Goal: Task Accomplishment & Management: Manage account settings

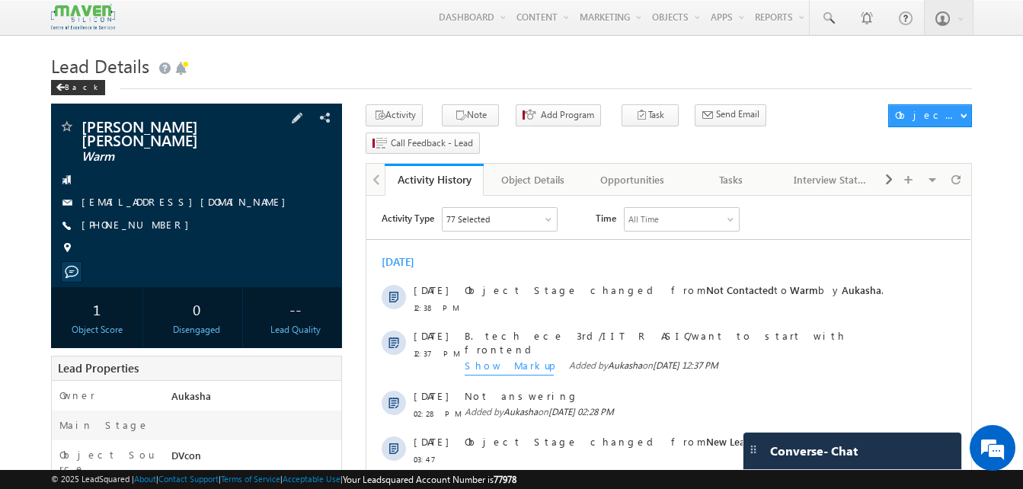
click at [155, 218] on div "+91-6380560984" at bounding box center [197, 225] width 276 height 15
copy div "+91-6380560984"
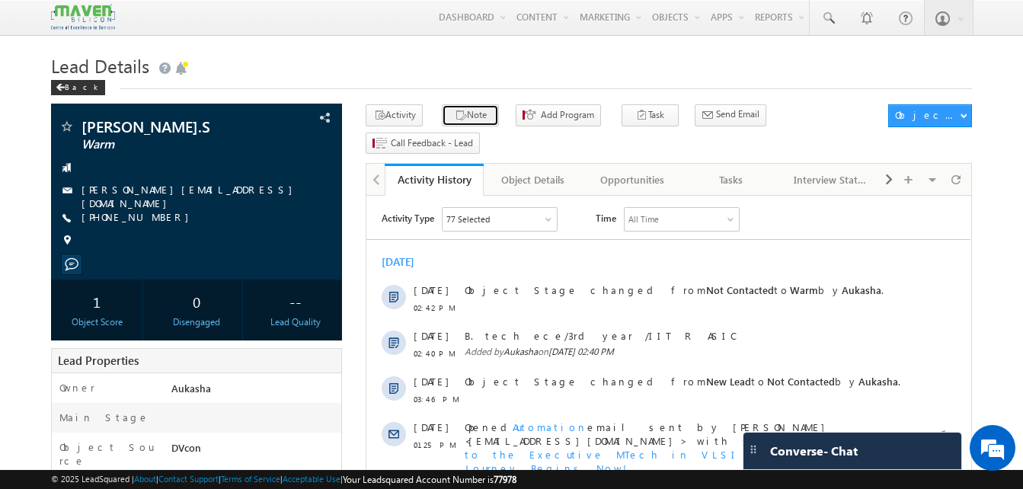
click at [467, 110] on button "Note" at bounding box center [470, 115] width 57 height 22
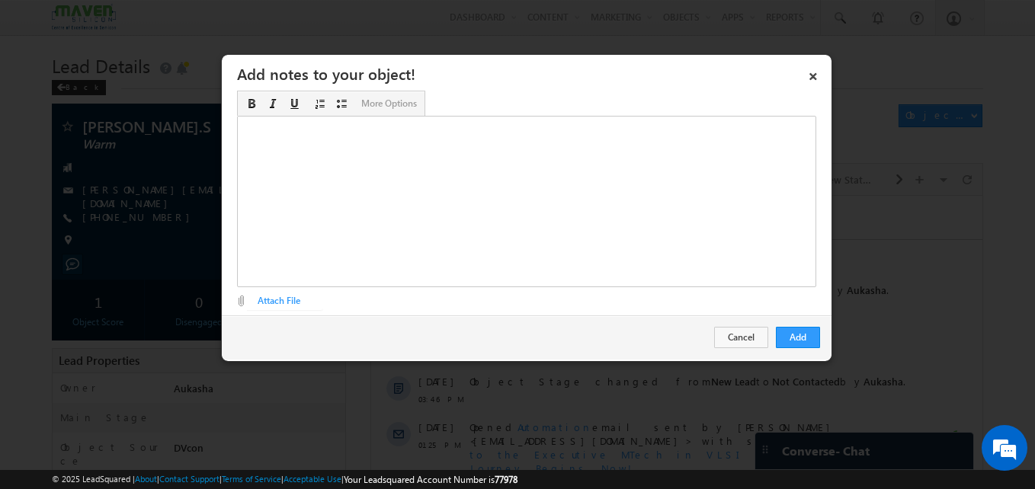
click at [476, 207] on div "Rich Text Editor, Description-inline-editor-div" at bounding box center [526, 201] width 579 height 171
click at [782, 340] on button "Add" at bounding box center [798, 337] width 44 height 21
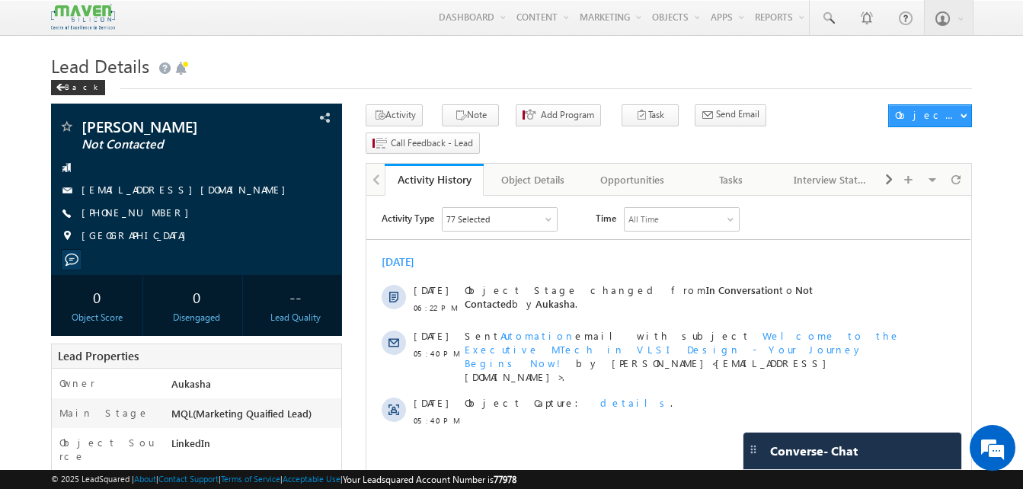
click at [156, 216] on div "+91-8618740189" at bounding box center [197, 213] width 276 height 15
copy div "+91-8618740189"
drag, startPoint x: 201, startPoint y: 126, endPoint x: 79, endPoint y: 120, distance: 122.1
click at [79, 120] on div "Vasanthi M Raju Not Contacted" at bounding box center [197, 126] width 276 height 15
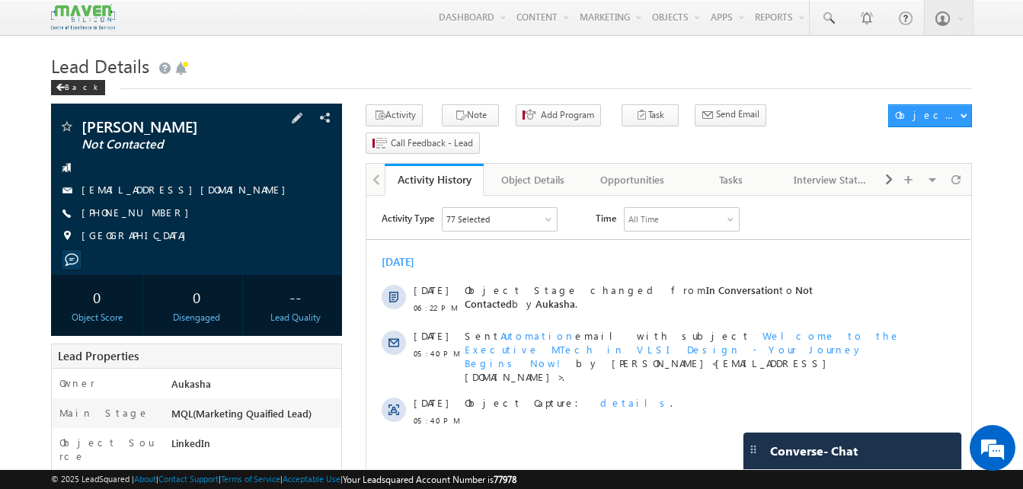
copy div "Vasanthi M Raju"
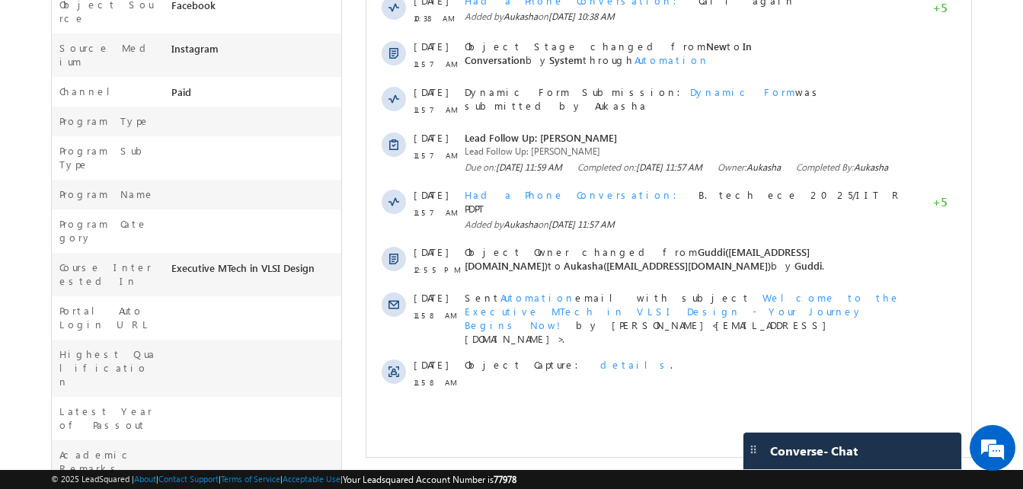
scroll to position [437, 0]
click at [361, 281] on div "Mallikarjun Contacted - Call Back" at bounding box center [511, 183] width 921 height 1032
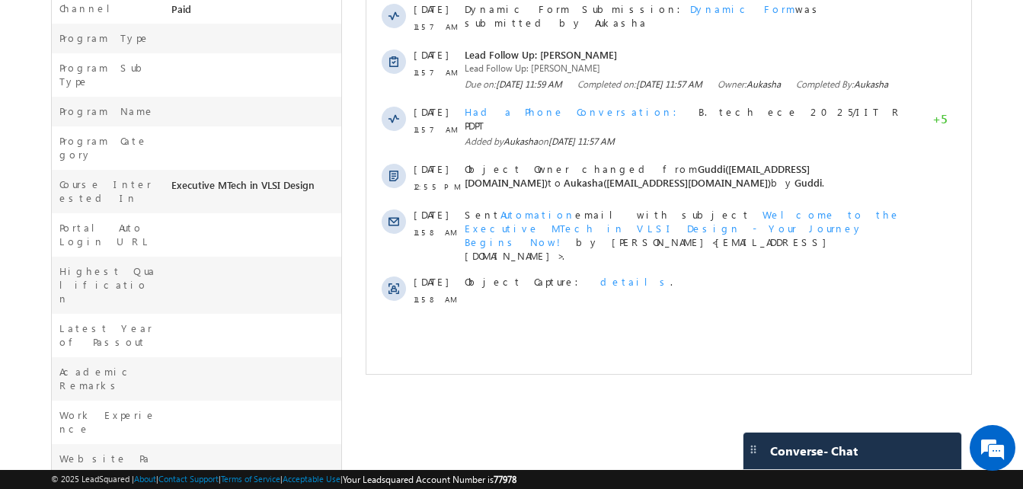
scroll to position [0, 0]
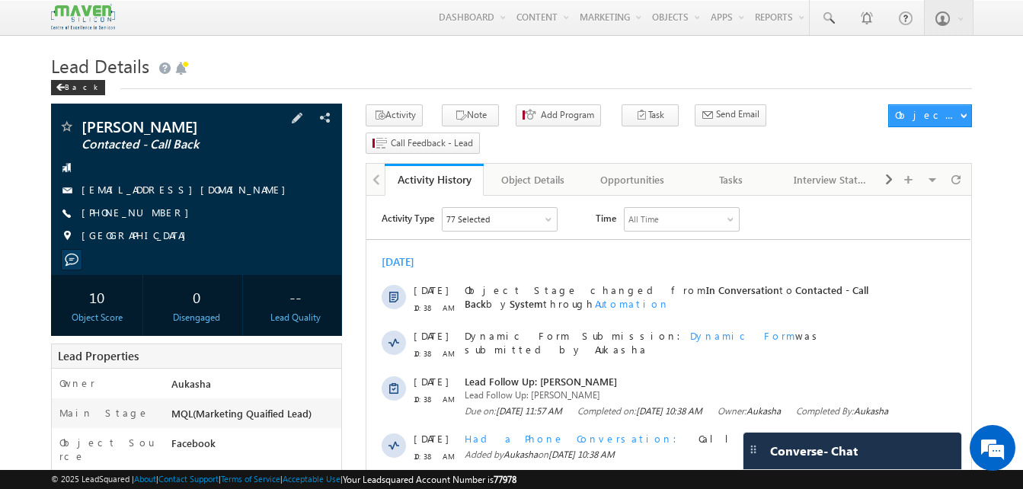
drag, startPoint x: 165, startPoint y: 212, endPoint x: 155, endPoint y: 217, distance: 10.6
click at [155, 217] on div "+91-8217633508" at bounding box center [197, 213] width 276 height 15
copy div "+91-8217633508"
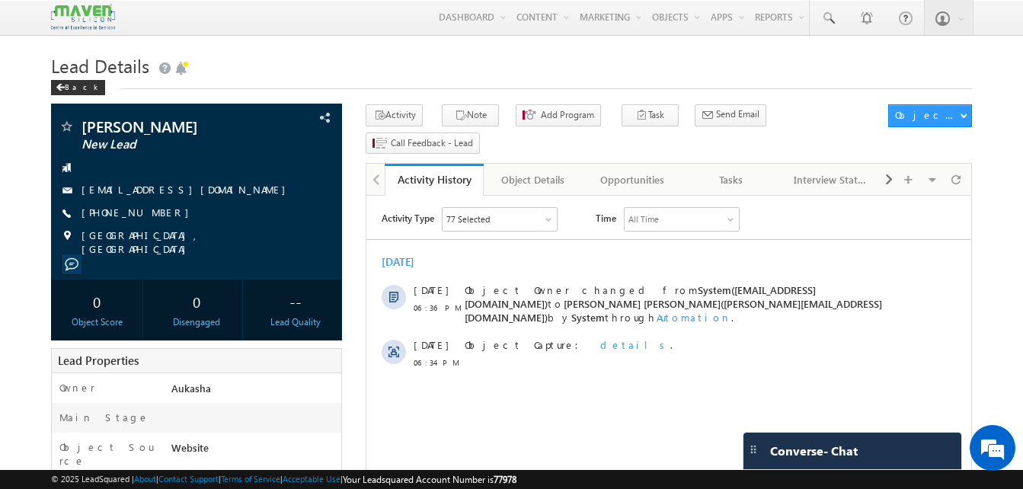
drag, startPoint x: 0, startPoint y: 0, endPoint x: -3, endPoint y: 149, distance: 148.6
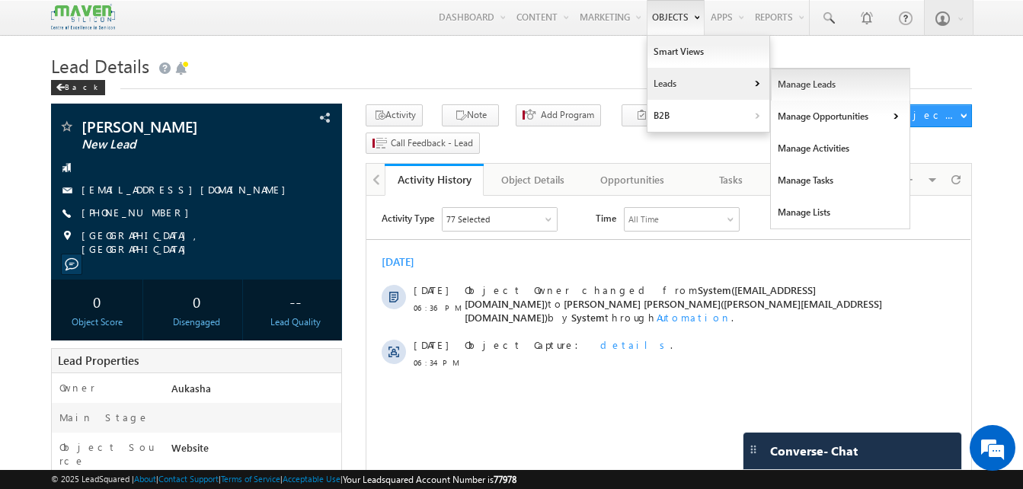
click at [788, 80] on link "Manage Leads" at bounding box center [840, 85] width 139 height 32
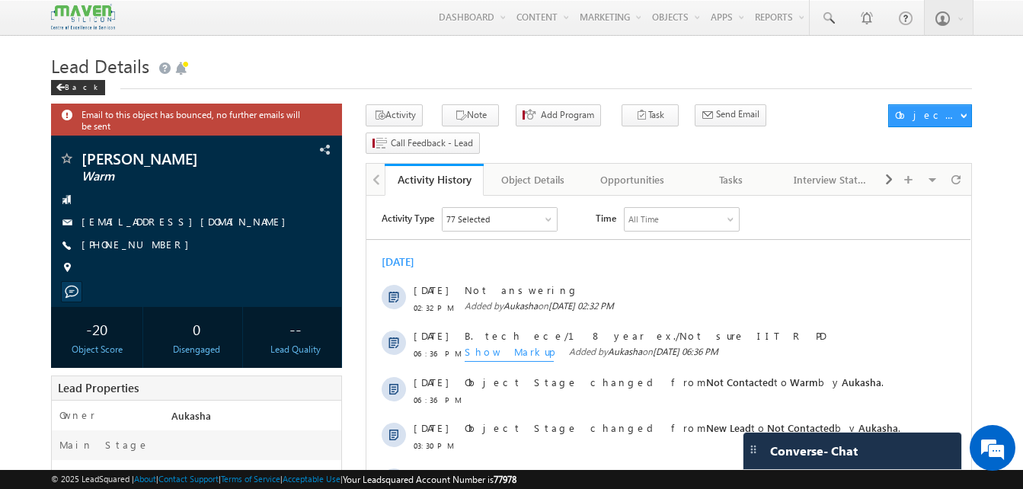
click at [356, 72] on h1 "Lead Details" at bounding box center [511, 65] width 921 height 30
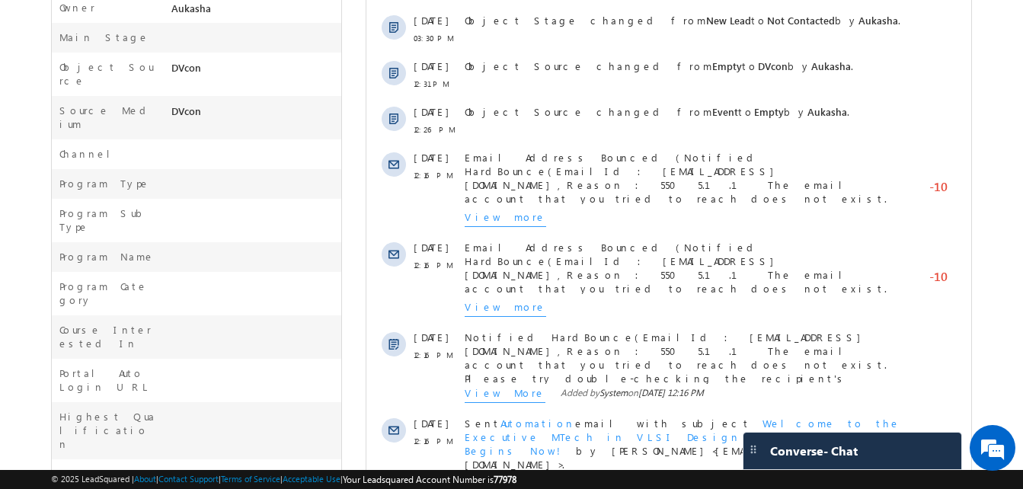
scroll to position [567, 0]
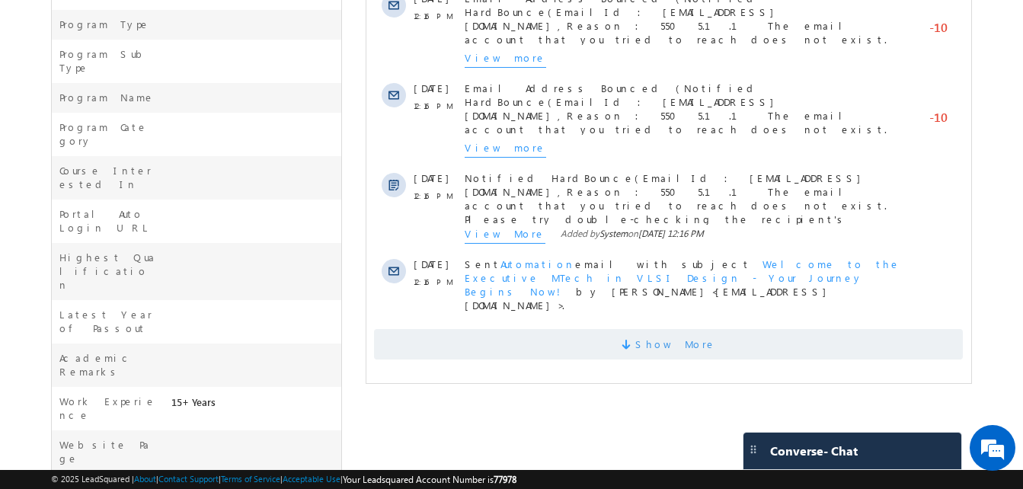
click at [628, 329] on span "Show More" at bounding box center [668, 344] width 589 height 30
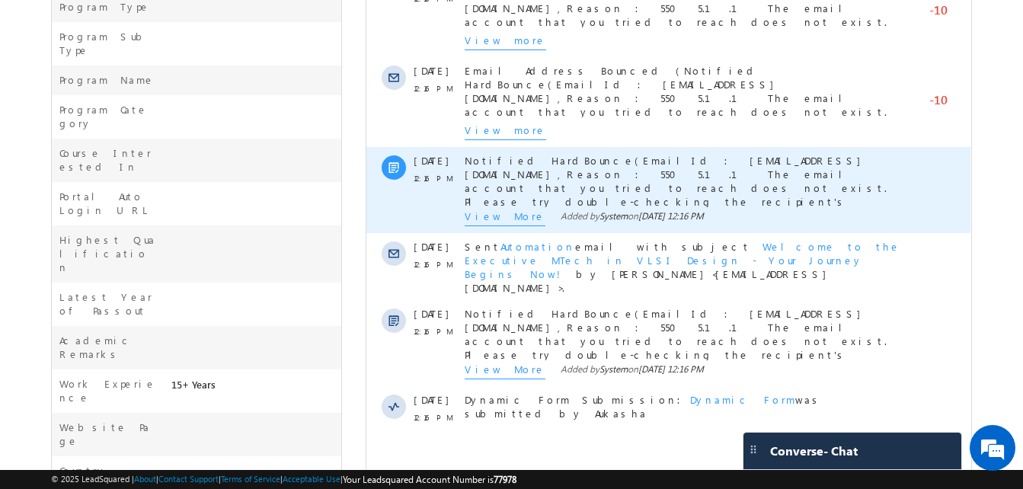
scroll to position [0, 0]
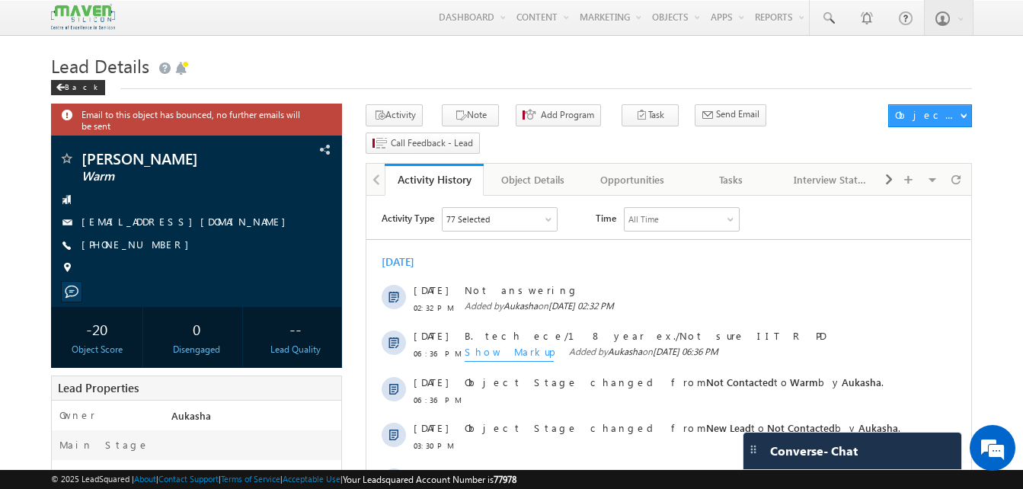
click at [156, 248] on div "[PHONE_NUMBER]" at bounding box center [197, 245] width 276 height 15
copy div "[PHONE_NUMBER]"
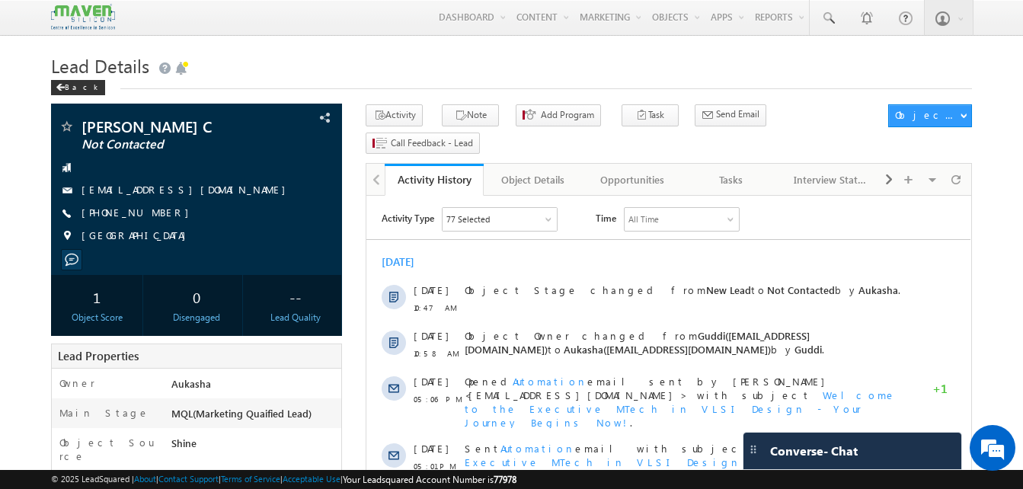
click at [376, 53] on h1 "Lead Details" at bounding box center [511, 65] width 921 height 30
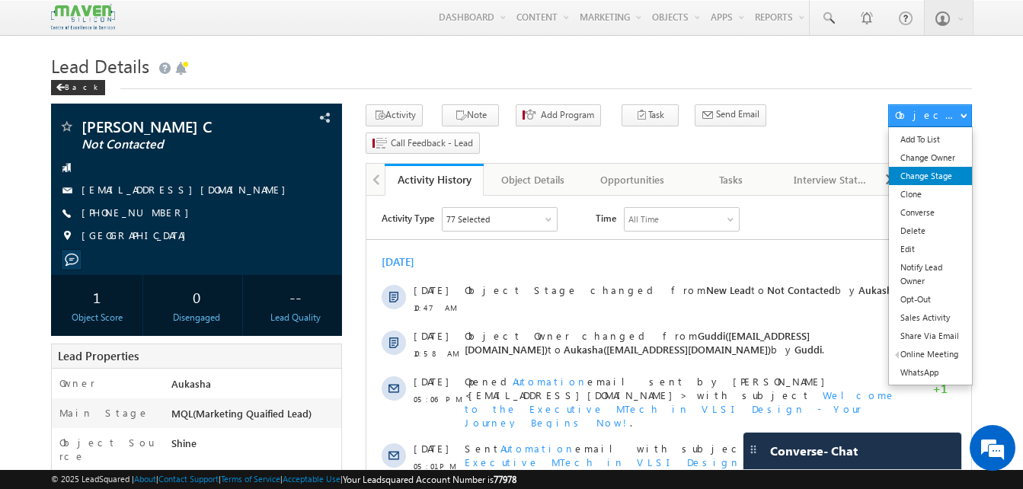
click at [921, 171] on link "Change Stage" at bounding box center [930, 176] width 83 height 18
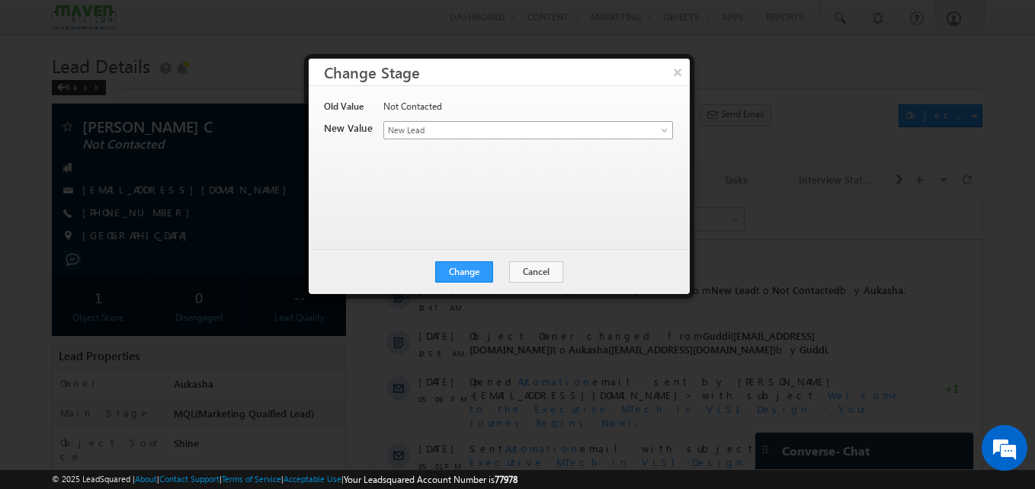
click at [554, 123] on span "New Lead" at bounding box center [503, 130] width 238 height 14
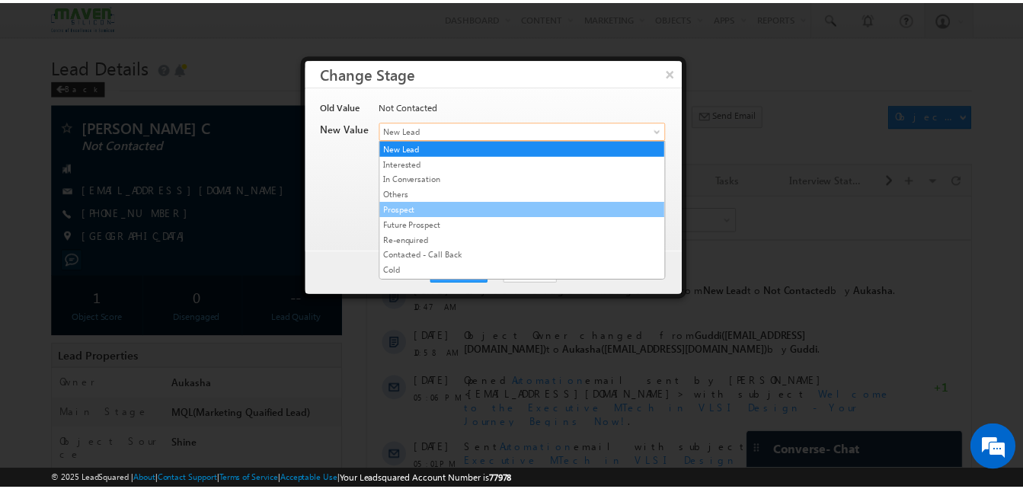
scroll to position [288, 0]
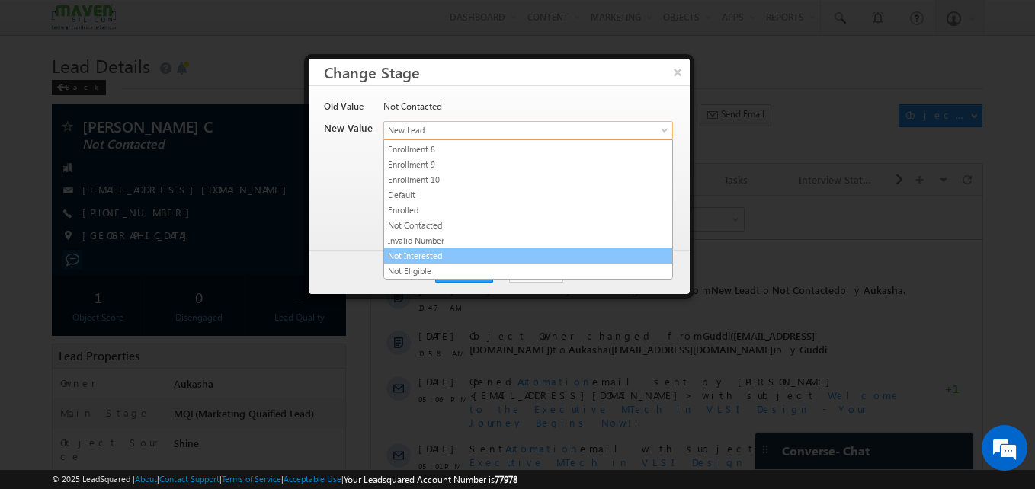
click at [444, 261] on link "Not Interested" at bounding box center [528, 256] width 288 height 14
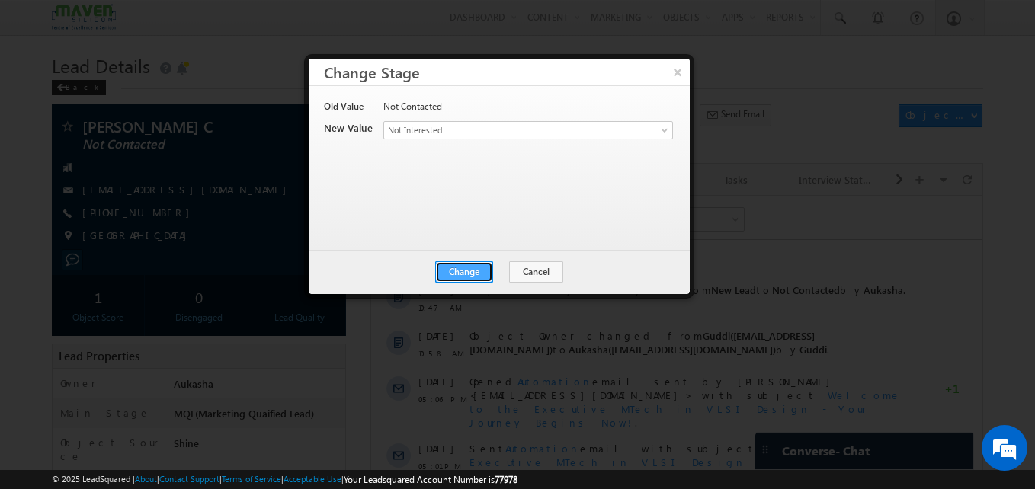
click at [472, 270] on button "Change" at bounding box center [464, 271] width 58 height 21
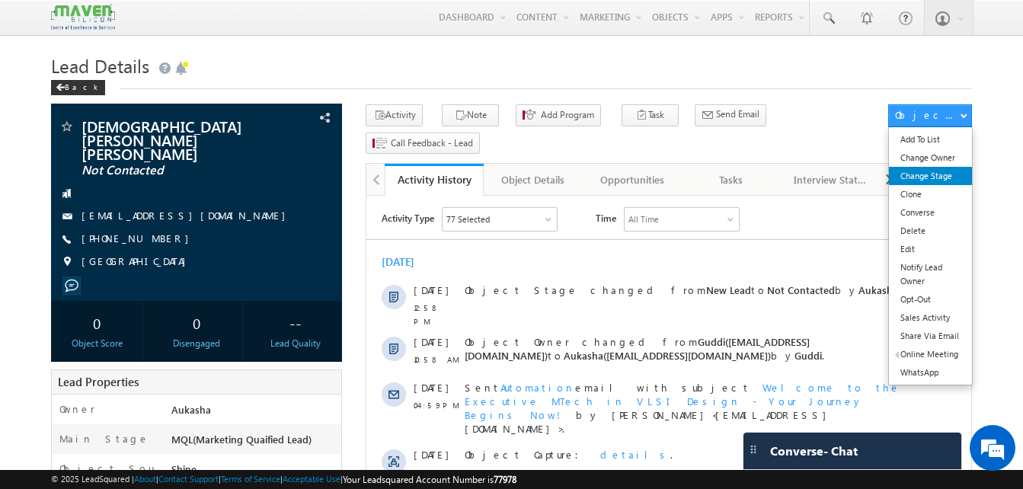
click at [927, 183] on link "Change Stage" at bounding box center [930, 176] width 83 height 18
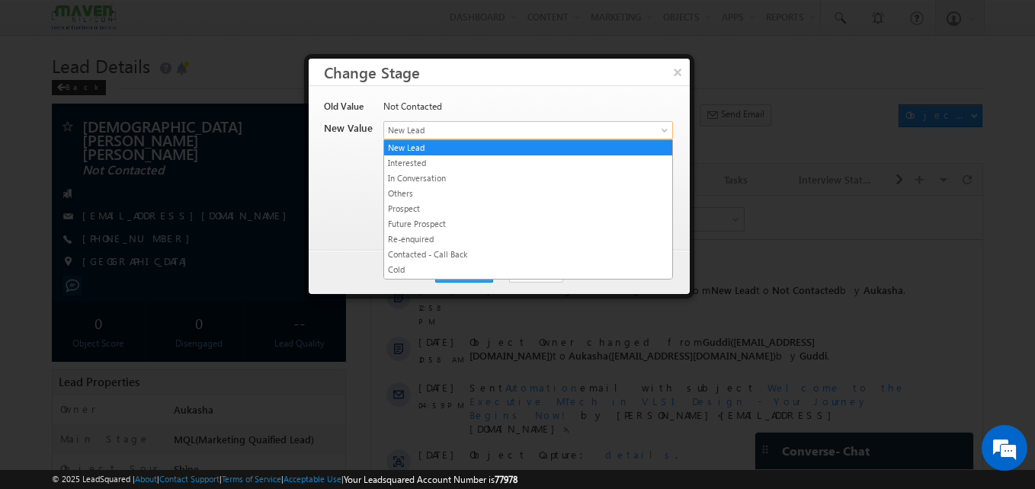
click at [568, 131] on span "New Lead" at bounding box center [503, 130] width 238 height 14
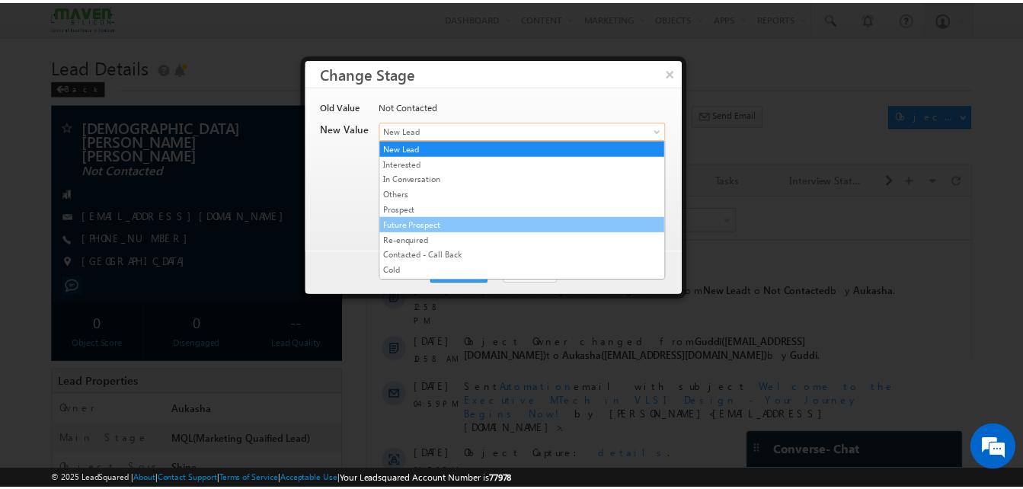
scroll to position [288, 0]
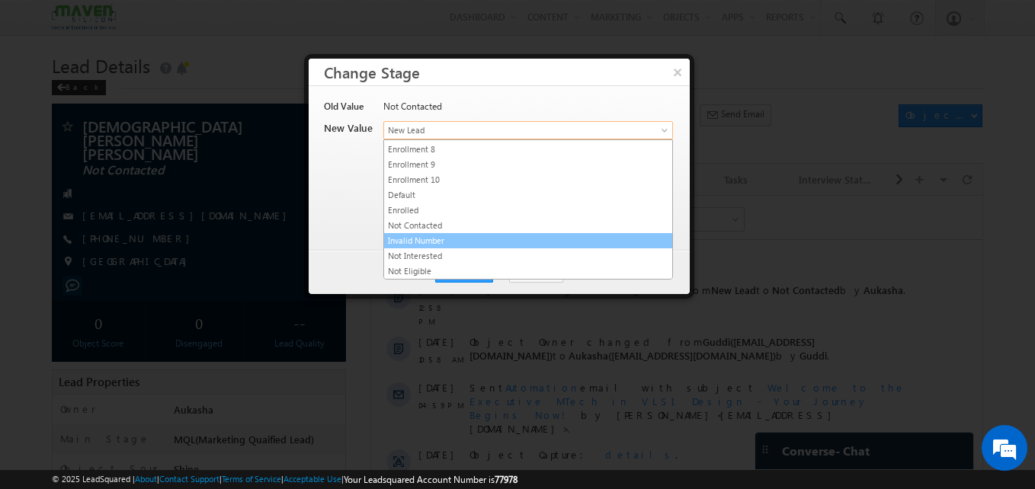
click at [426, 243] on link "Invalid Number" at bounding box center [528, 241] width 288 height 14
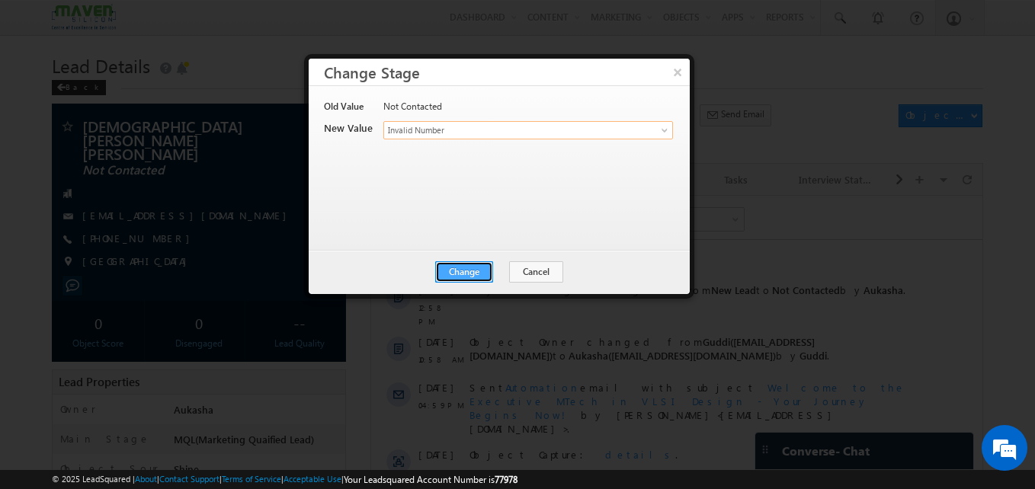
click at [483, 281] on button "Change" at bounding box center [464, 271] width 58 height 21
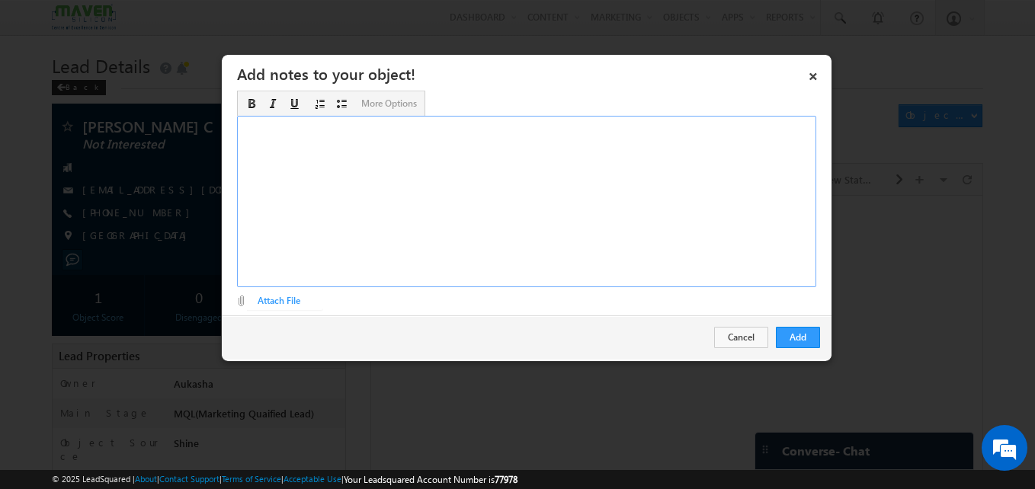
click at [571, 210] on div "Rich Text Editor, Description-inline-editor-div" at bounding box center [526, 201] width 579 height 171
click at [782, 334] on button "Add" at bounding box center [798, 337] width 44 height 21
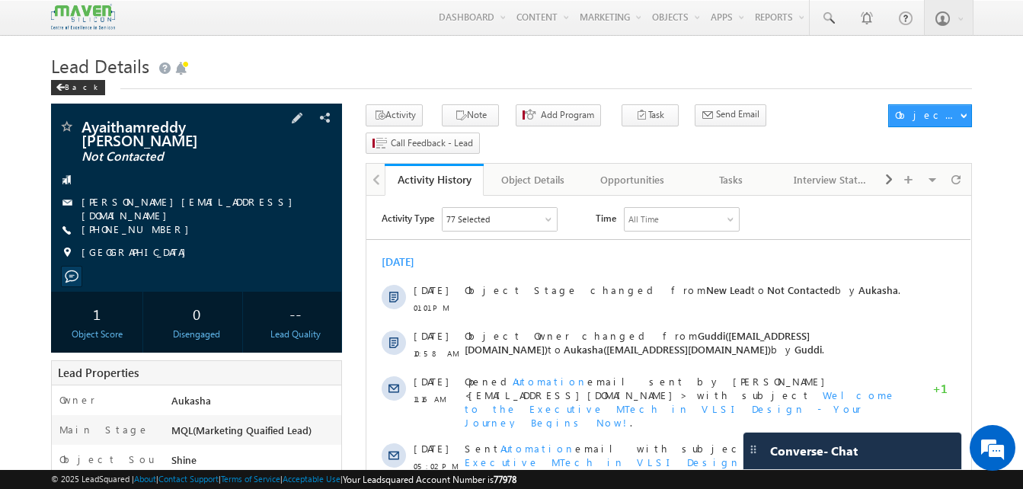
drag, startPoint x: 169, startPoint y: 210, endPoint x: 153, endPoint y: 212, distance: 16.2
click at [153, 222] on div "[PHONE_NUMBER]" at bounding box center [197, 229] width 276 height 15
copy div "[PHONE_NUMBER]"
click at [455, 112] on icon "button" at bounding box center [461, 116] width 12 height 14
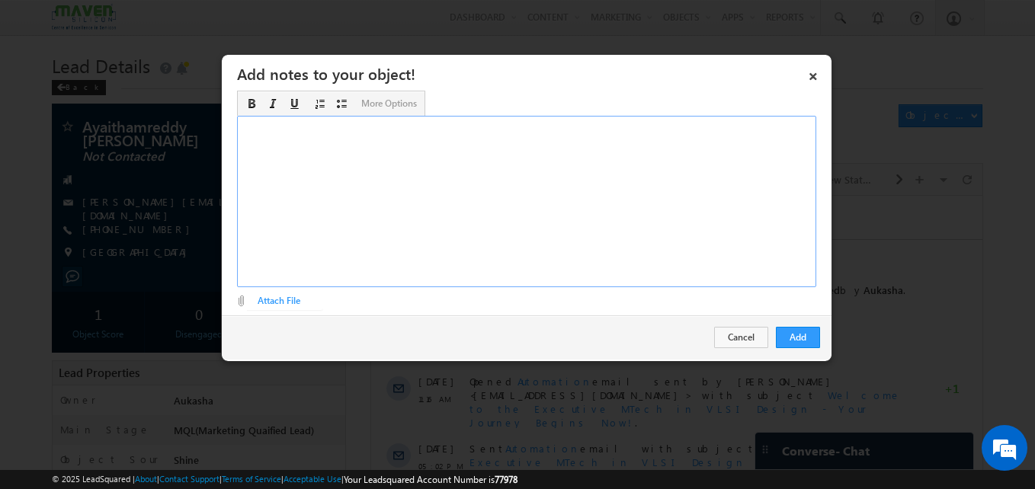
click at [583, 221] on div "Rich Text Editor, Description-inline-editor-div" at bounding box center [526, 201] width 579 height 171
click at [802, 328] on button "Add" at bounding box center [798, 337] width 44 height 21
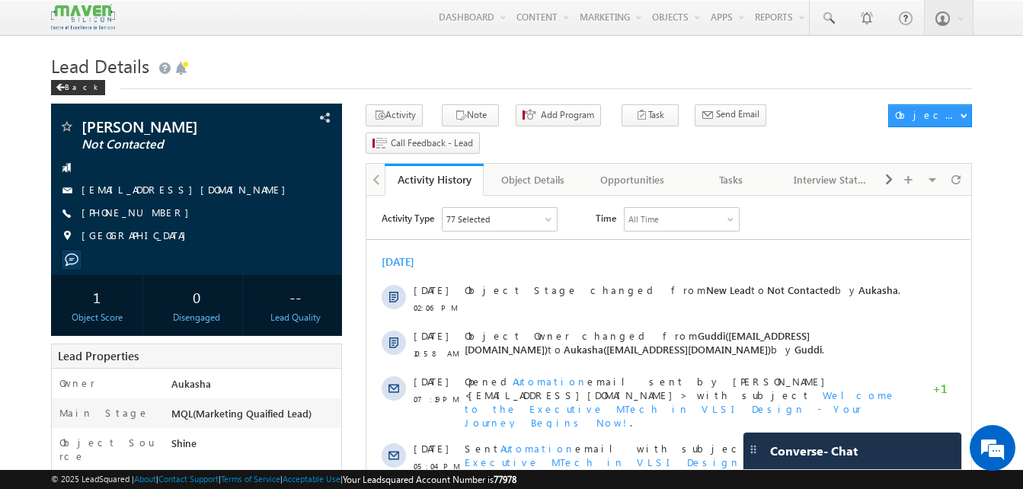
click at [306, 82] on div "Back" at bounding box center [511, 84] width 921 height 10
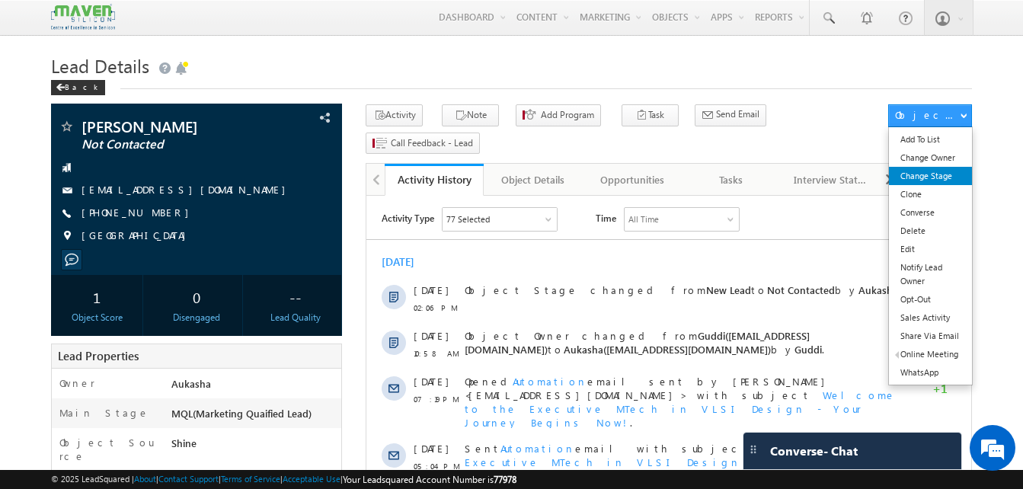
click at [946, 174] on link "Change Stage" at bounding box center [930, 176] width 83 height 18
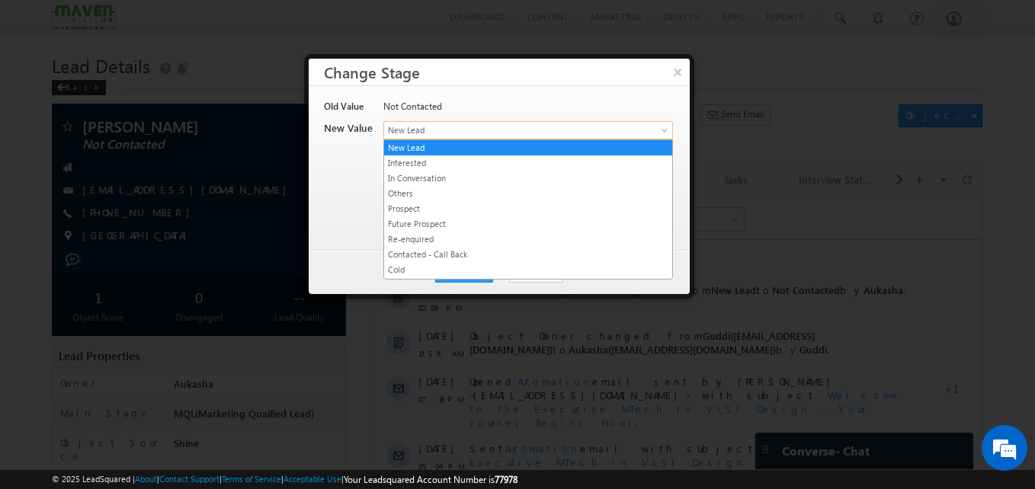
click at [606, 136] on span "New Lead" at bounding box center [503, 130] width 238 height 14
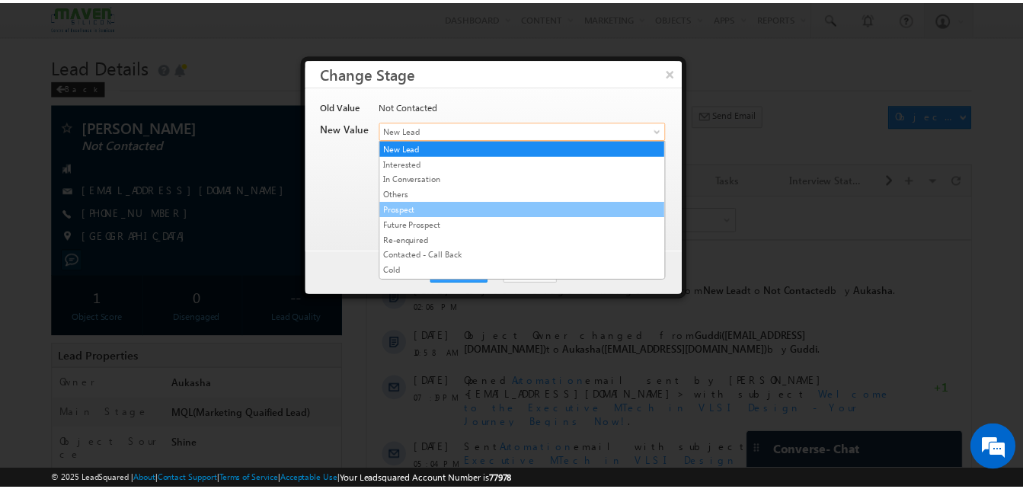
scroll to position [288, 0]
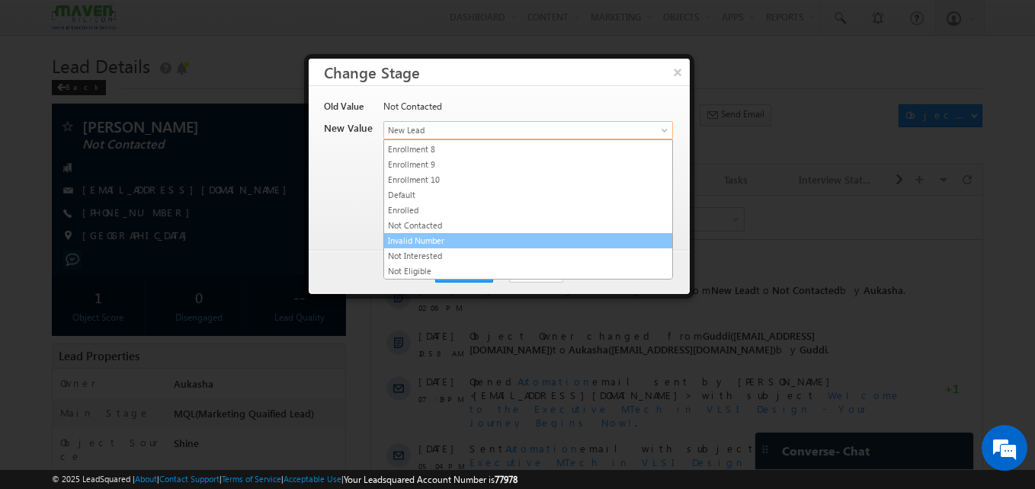
click at [466, 243] on link "Invalid Number" at bounding box center [528, 241] width 288 height 14
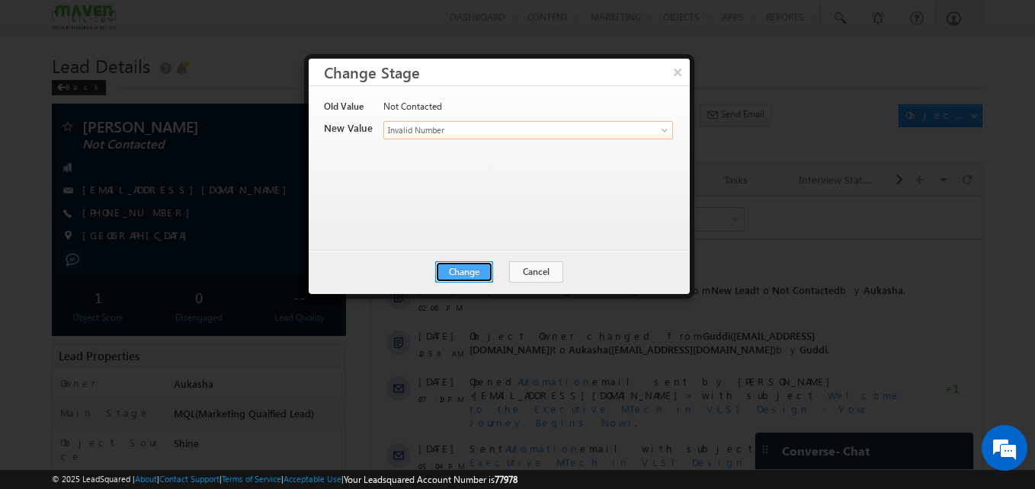
click at [471, 273] on button "Change" at bounding box center [464, 271] width 58 height 21
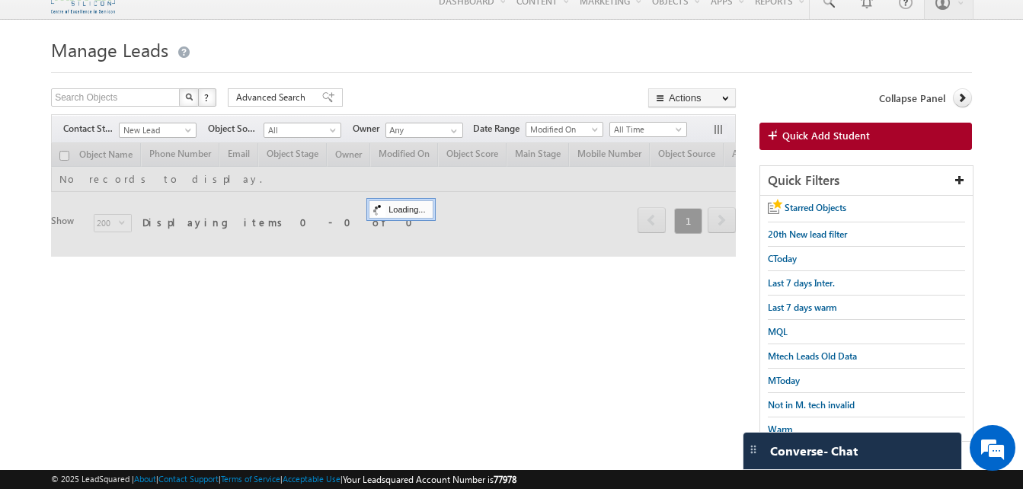
scroll to position [16, 0]
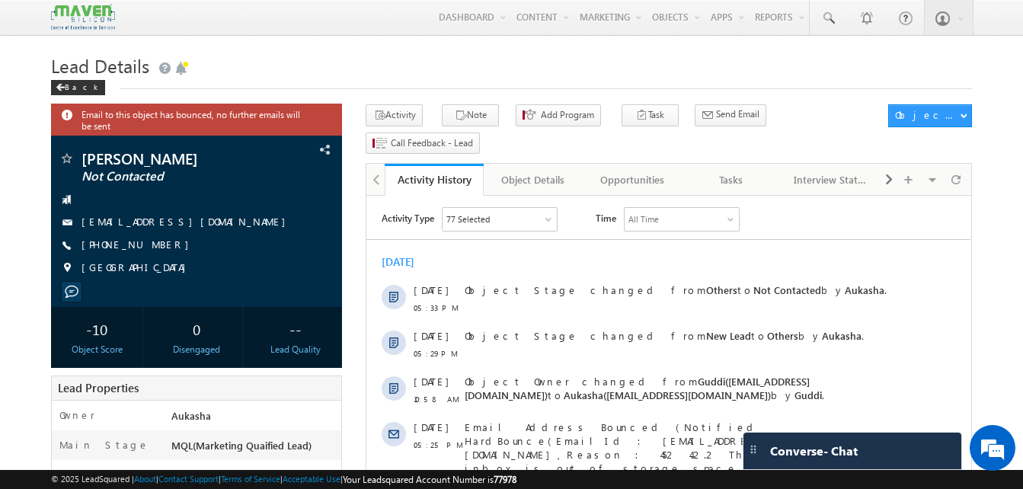
click at [623, 63] on h1 "Lead Details" at bounding box center [511, 65] width 921 height 30
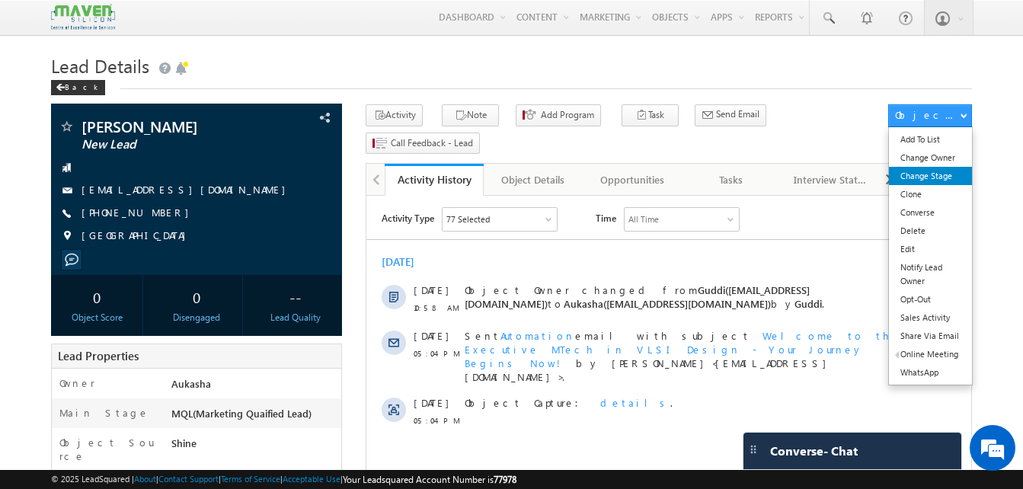
click at [946, 174] on link "Change Stage" at bounding box center [930, 176] width 83 height 18
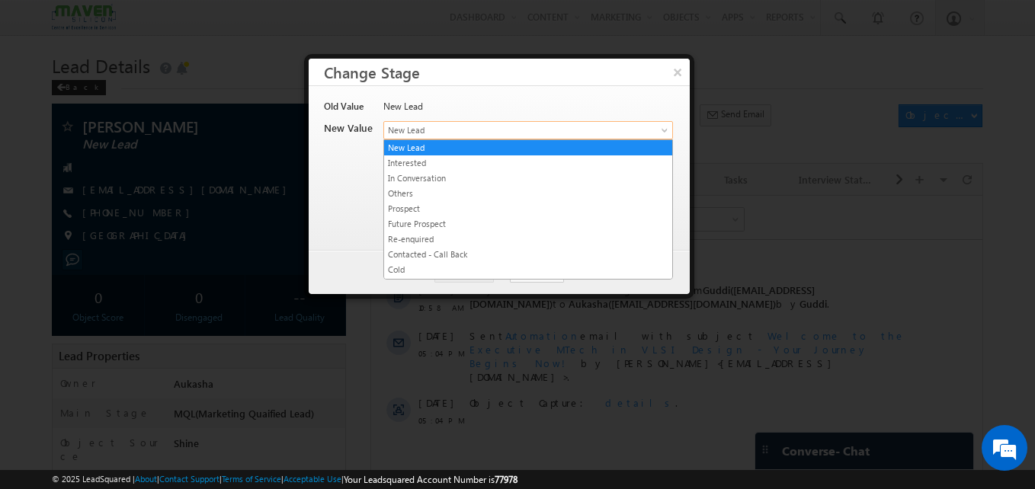
click at [596, 131] on span "New Lead" at bounding box center [503, 130] width 238 height 14
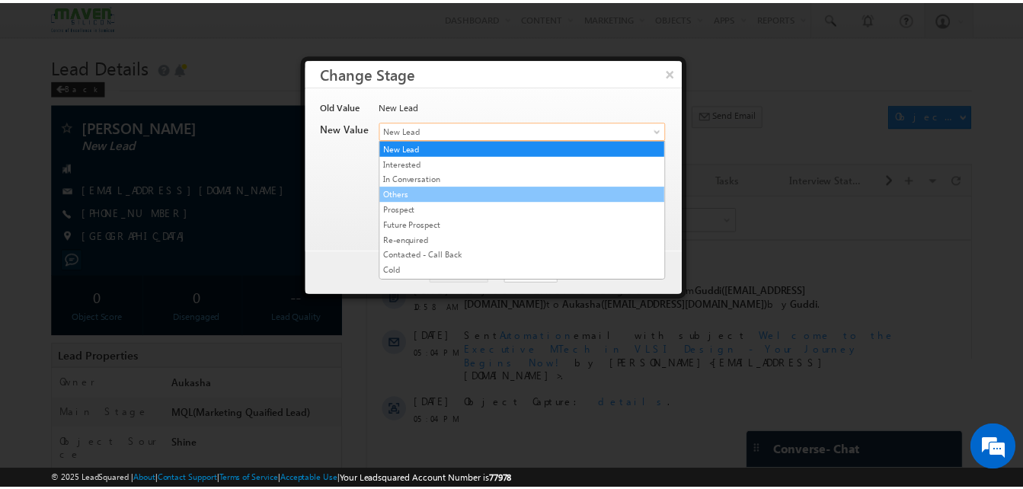
scroll to position [288, 0]
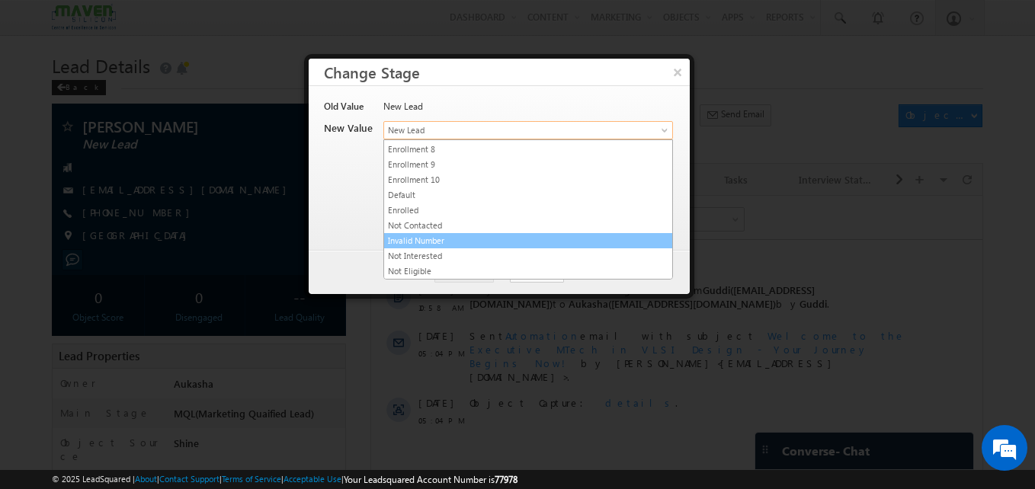
click at [453, 242] on link "Invalid Number" at bounding box center [528, 241] width 288 height 14
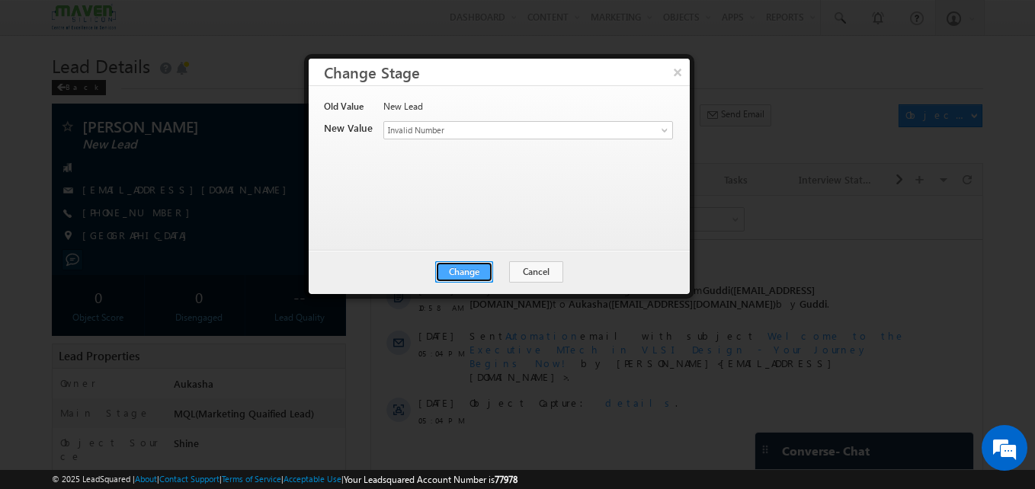
click at [458, 262] on button "Change" at bounding box center [464, 271] width 58 height 21
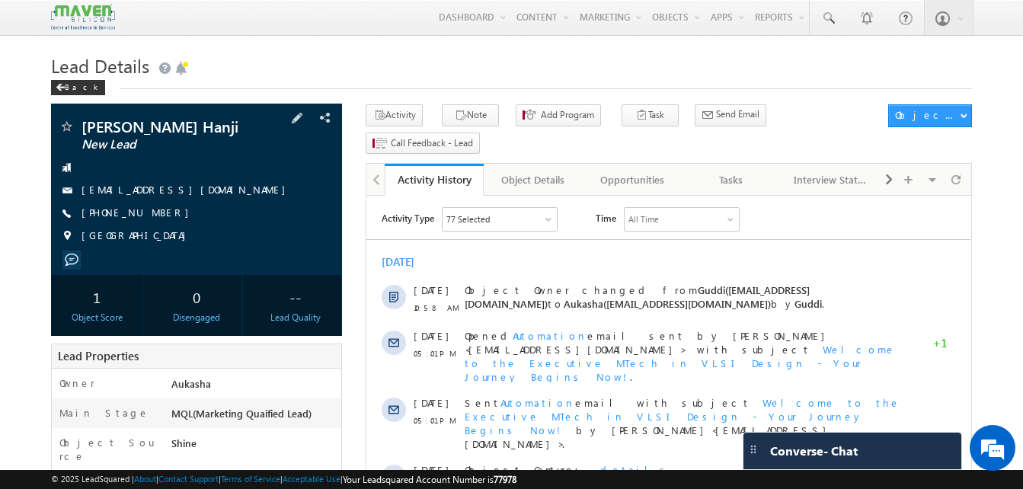
click at [154, 216] on div "[PHONE_NUMBER]" at bounding box center [197, 213] width 276 height 15
copy div "[PHONE_NUMBER]"
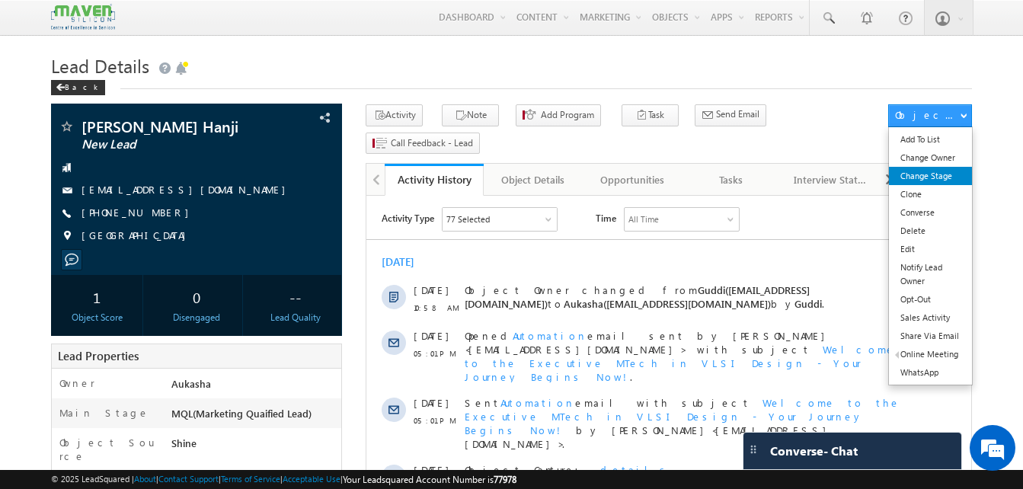
click at [946, 174] on link "Change Stage" at bounding box center [930, 176] width 83 height 18
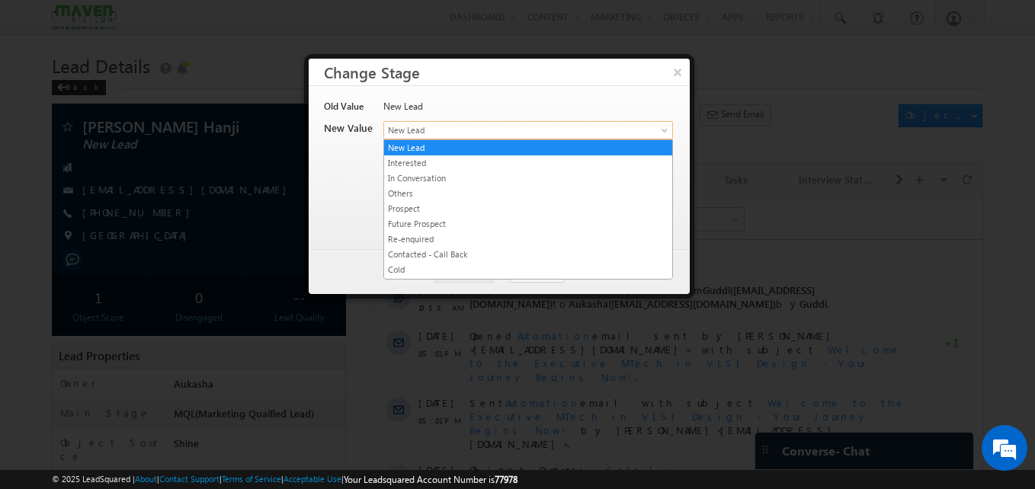
click at [638, 128] on link "New Lead" at bounding box center [528, 130] width 290 height 18
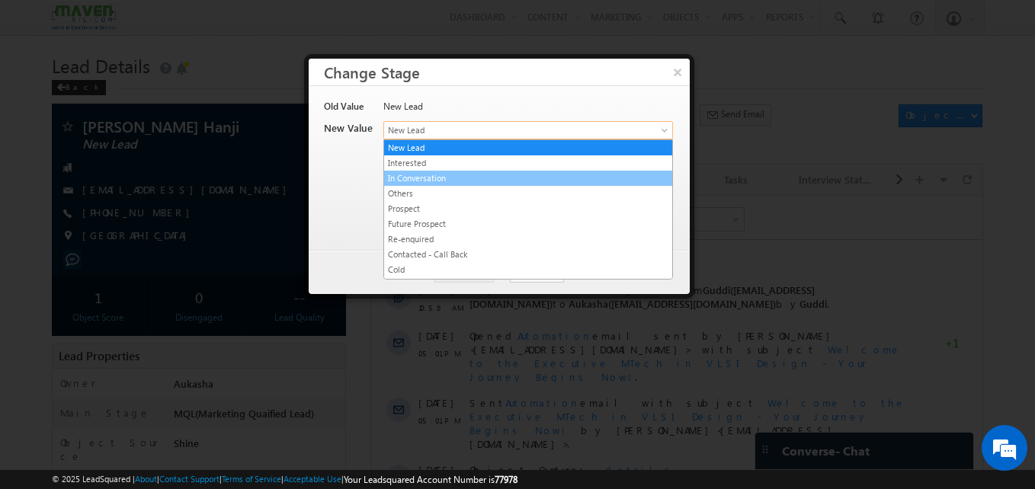
scroll to position [288, 0]
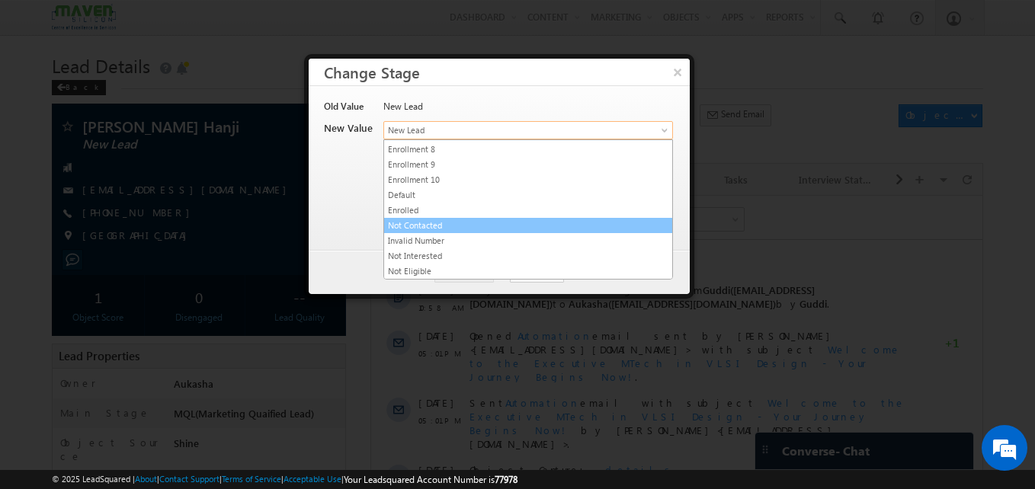
click at [501, 230] on link "Not Contacted" at bounding box center [528, 226] width 288 height 14
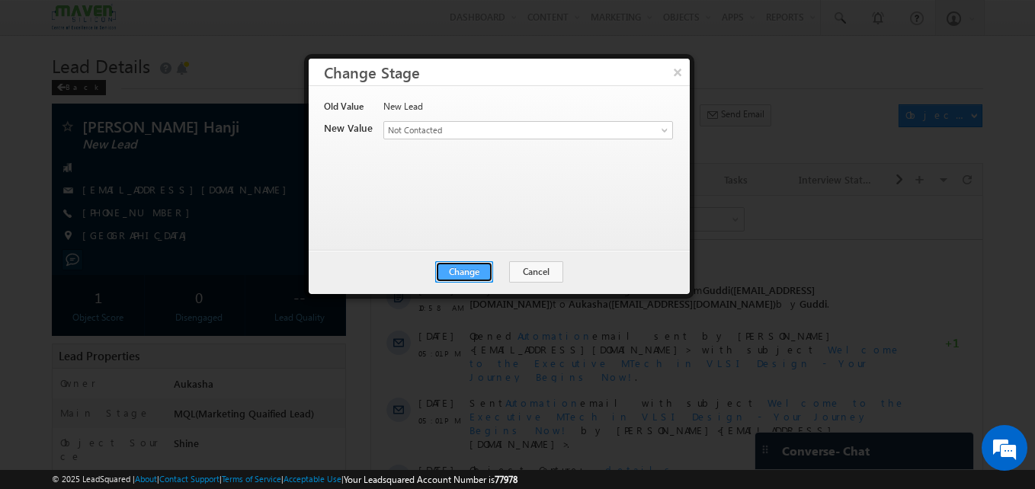
click at [477, 266] on button "Change" at bounding box center [464, 271] width 58 height 21
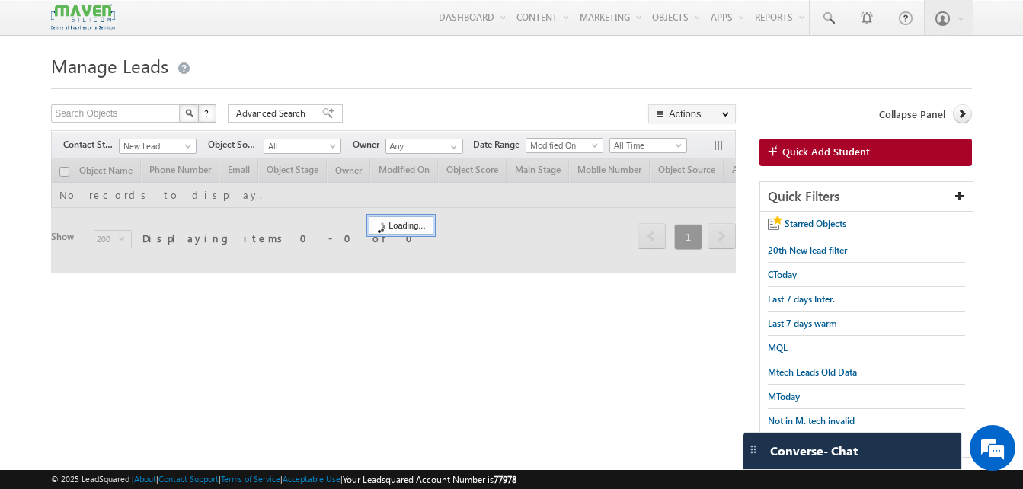
drag, startPoint x: 248, startPoint y: 59, endPoint x: 446, endPoint y: 75, distance: 198.7
click at [248, 59] on h1 "Manage Leads" at bounding box center [511, 65] width 921 height 30
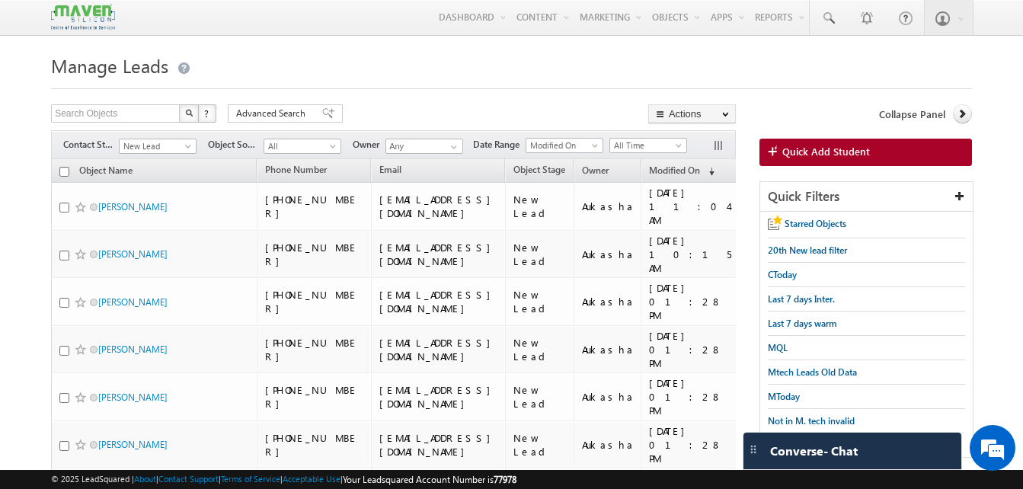
click at [446, 75] on h1 "Manage Leads" at bounding box center [511, 65] width 921 height 30
click at [411, 87] on div at bounding box center [511, 84] width 921 height 10
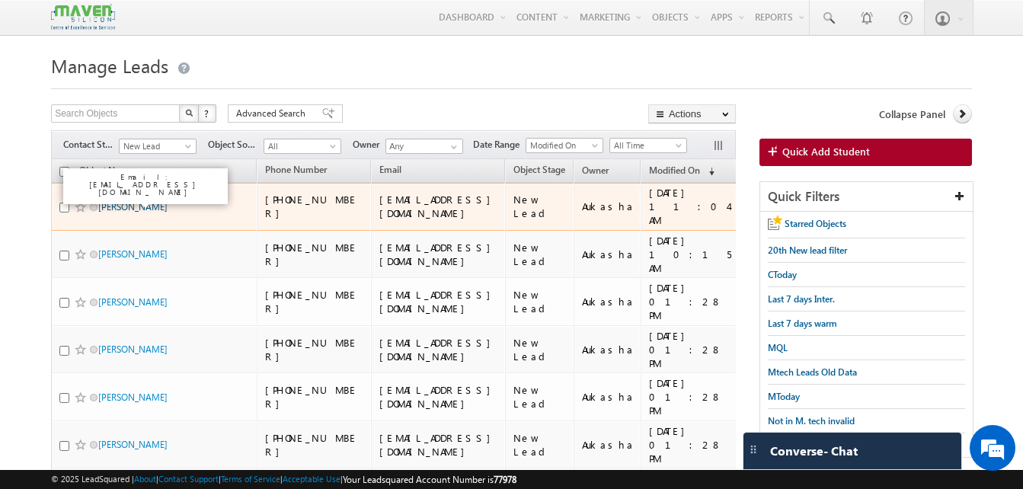
click at [146, 201] on link "Avantika Bhatia" at bounding box center [132, 206] width 69 height 11
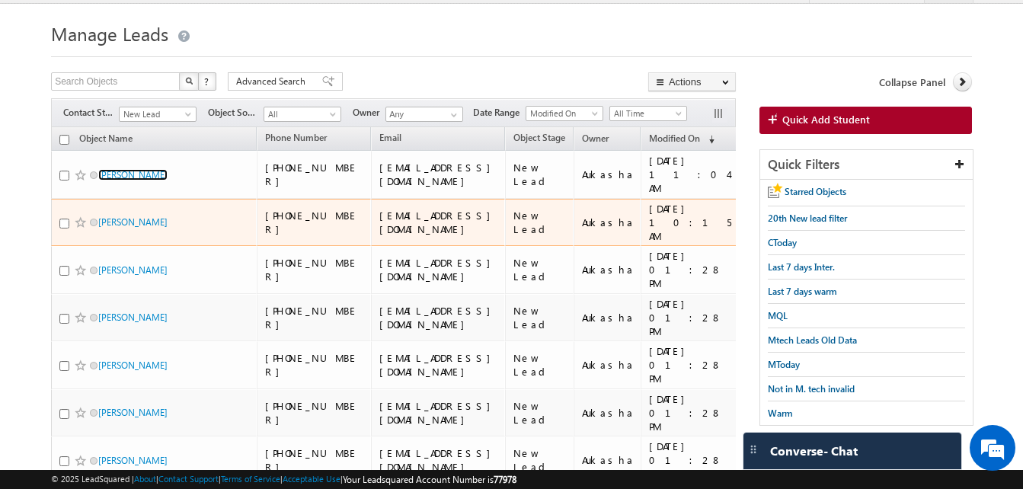
scroll to position [46, 0]
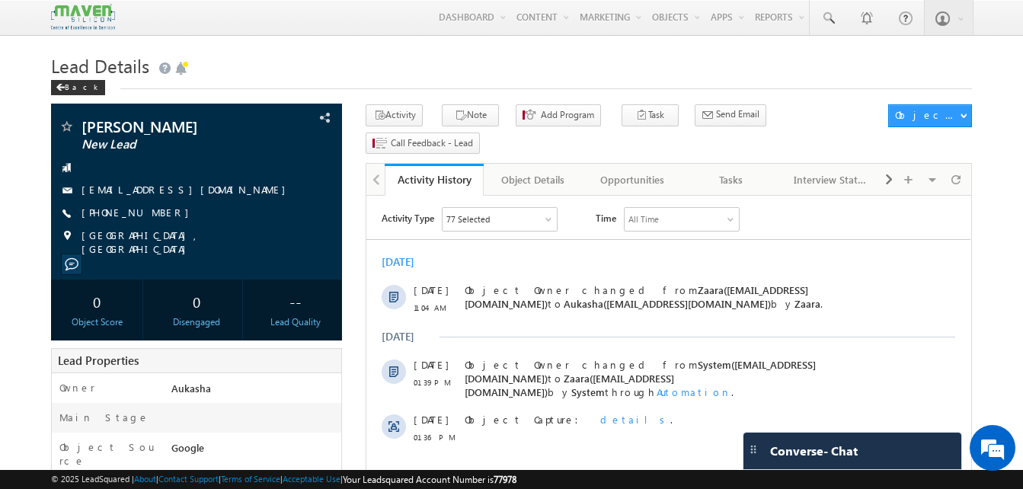
click at [570, 79] on h1 "Lead Details" at bounding box center [511, 65] width 921 height 30
drag, startPoint x: 169, startPoint y: 213, endPoint x: 155, endPoint y: 215, distance: 13.8
click at [155, 215] on div "[PHONE_NUMBER]" at bounding box center [197, 213] width 276 height 15
copy div "[PHONE_NUMBER]"
drag, startPoint x: 199, startPoint y: 124, endPoint x: 79, endPoint y: 121, distance: 119.7
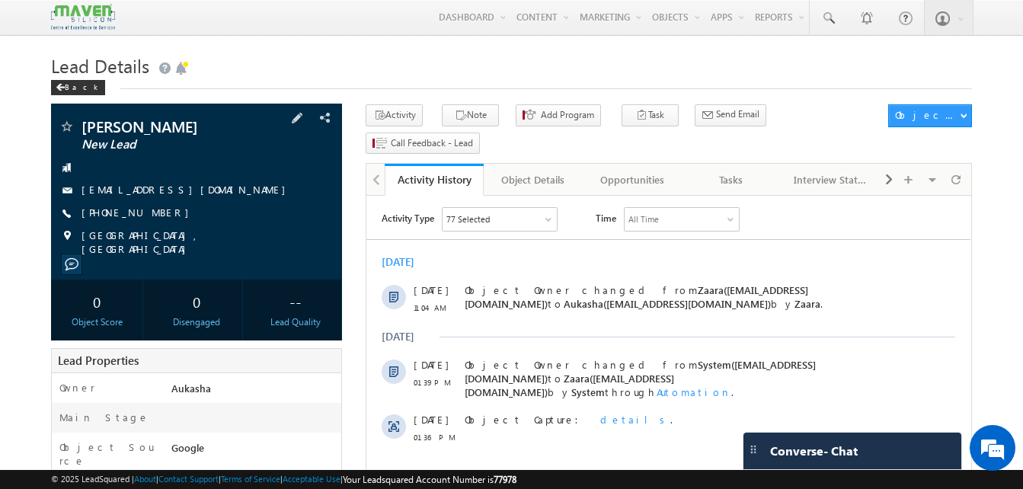
click at [79, 121] on div "Avantika Bhatia New Lead" at bounding box center [197, 126] width 276 height 15
copy div "[PERSON_NAME]"
drag, startPoint x: 166, startPoint y: 213, endPoint x: 155, endPoint y: 216, distance: 11.1
click at [155, 216] on div "[PHONE_NUMBER]" at bounding box center [197, 213] width 276 height 15
copy div "[PHONE_NUMBER]"
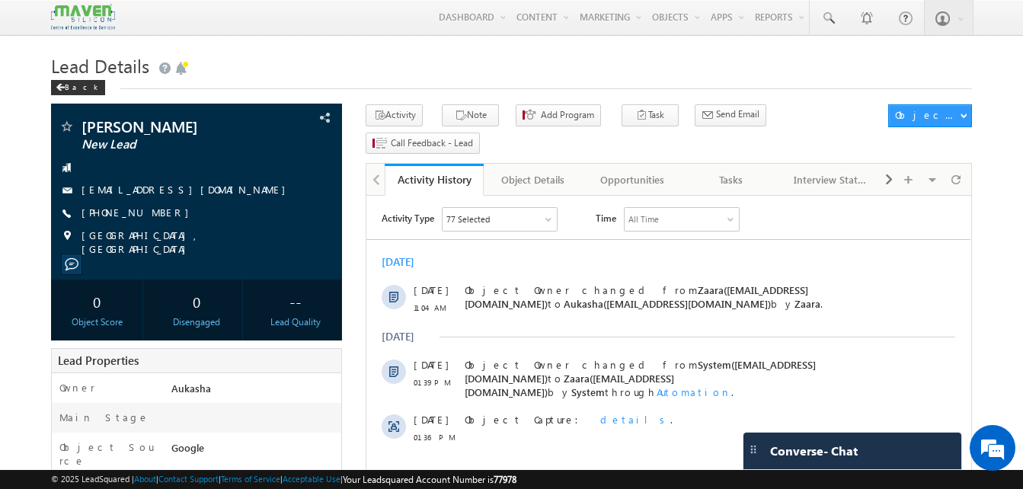
click at [393, 53] on h1 "Lead Details" at bounding box center [511, 65] width 921 height 30
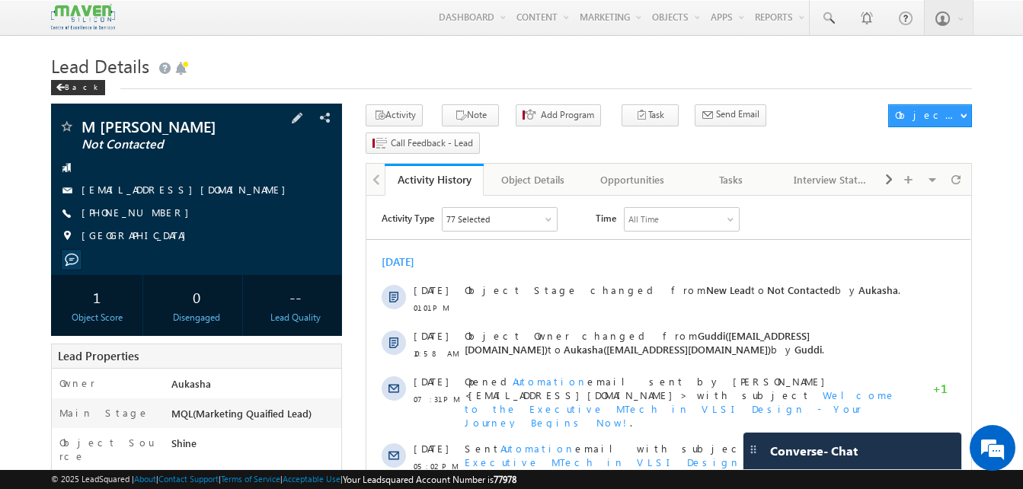
drag, startPoint x: 0, startPoint y: 0, endPoint x: 155, endPoint y: 213, distance: 263.3
click at [155, 213] on div "[PHONE_NUMBER]" at bounding box center [197, 213] width 276 height 15
copy div "[PHONE_NUMBER]"
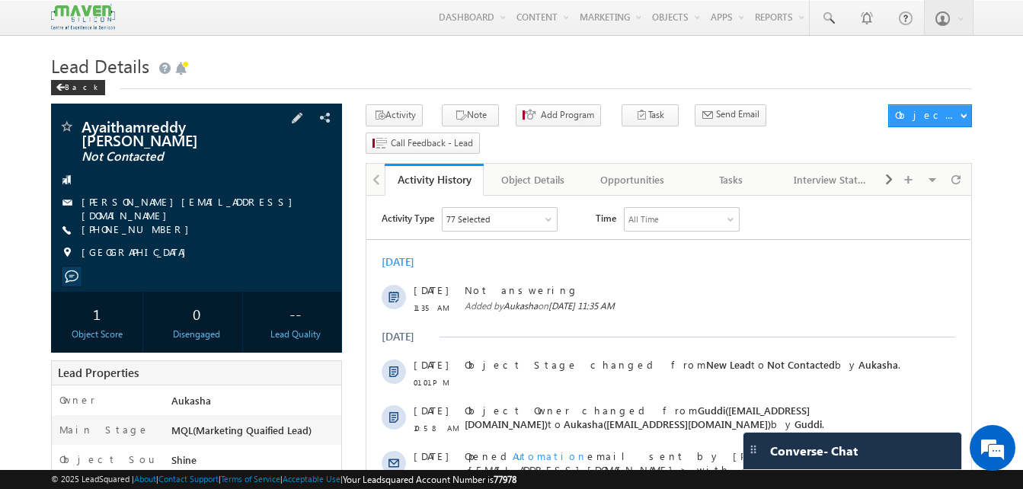
click at [155, 222] on div "+91-7981841717" at bounding box center [197, 229] width 276 height 15
copy div "+91-7981841717"
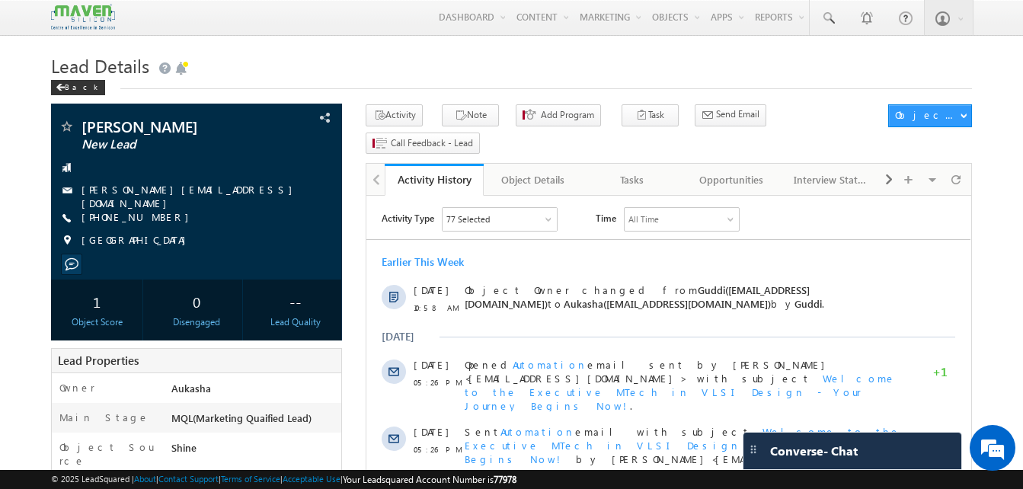
drag, startPoint x: 168, startPoint y: 219, endPoint x: 155, endPoint y: 216, distance: 12.6
click at [155, 216] on div "+91-7795814813" at bounding box center [197, 217] width 276 height 15
copy div "+91-7795814813"
drag, startPoint x: 225, startPoint y: 128, endPoint x: 79, endPoint y: 124, distance: 145.6
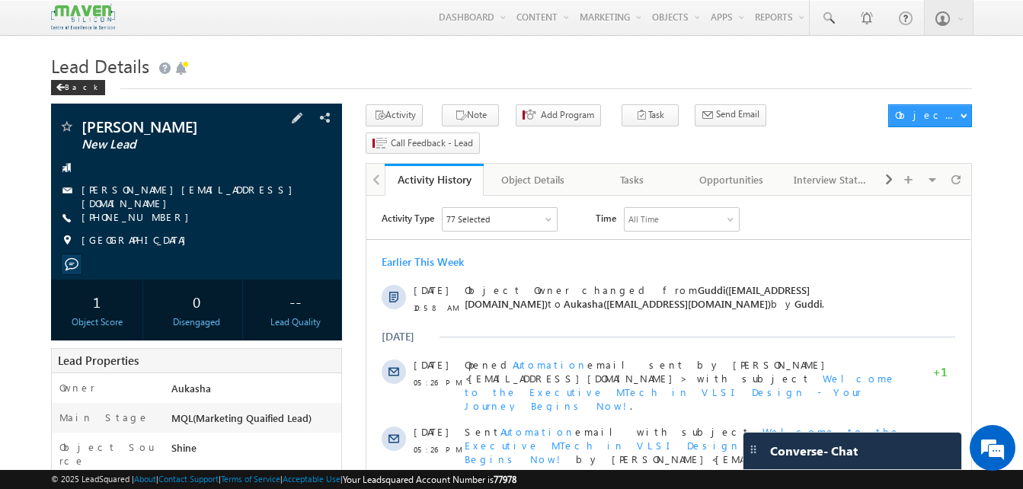
click at [79, 124] on div "Suhas Gourimath New Lead" at bounding box center [197, 126] width 276 height 15
copy div "Suhas Gourimath"
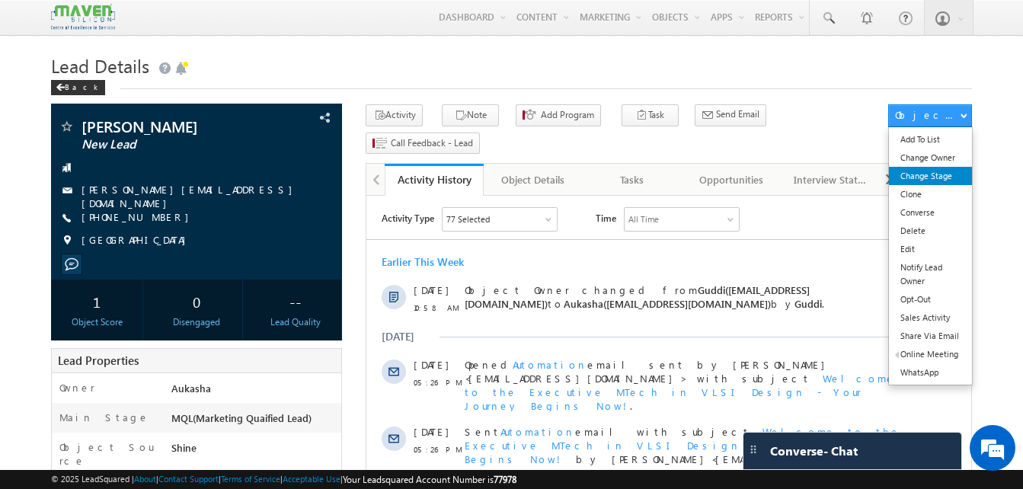
click at [962, 175] on link "Change Stage" at bounding box center [930, 176] width 83 height 18
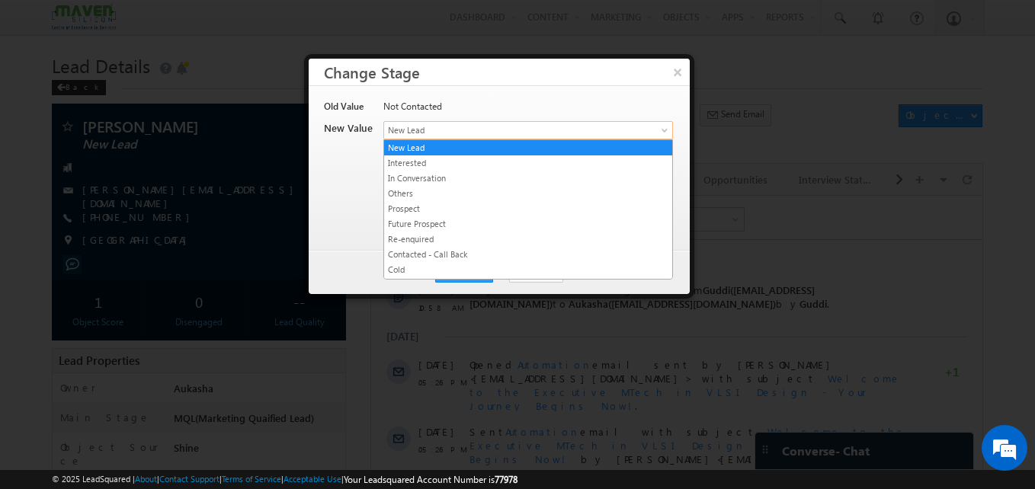
click at [563, 124] on span "New Lead" at bounding box center [503, 130] width 238 height 14
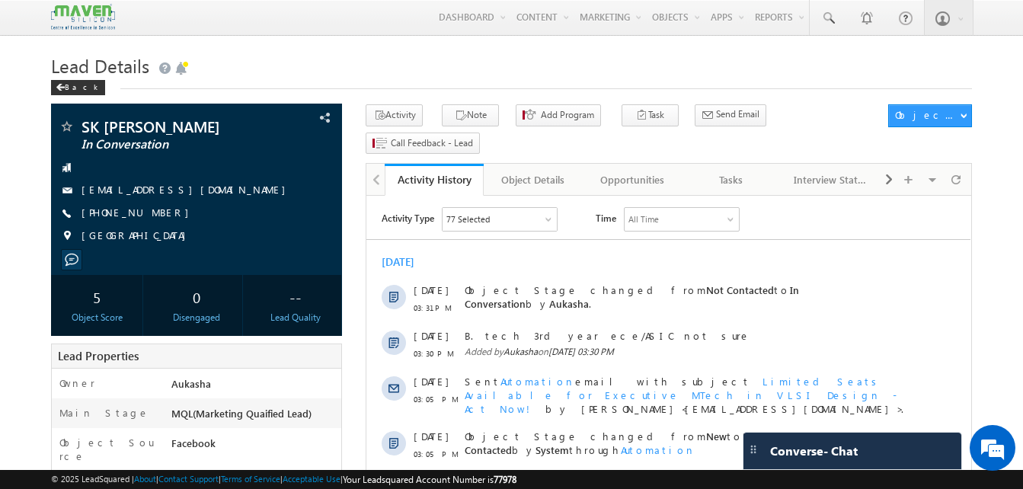
click at [331, 65] on h1 "Lead Details" at bounding box center [511, 65] width 921 height 30
click at [156, 213] on div "+91-9088037256" at bounding box center [197, 213] width 276 height 15
copy div "+91-9088037256"
click at [349, 75] on h1 "Lead Details" at bounding box center [511, 65] width 921 height 30
click at [329, 53] on h1 "Lead Details" at bounding box center [511, 65] width 921 height 30
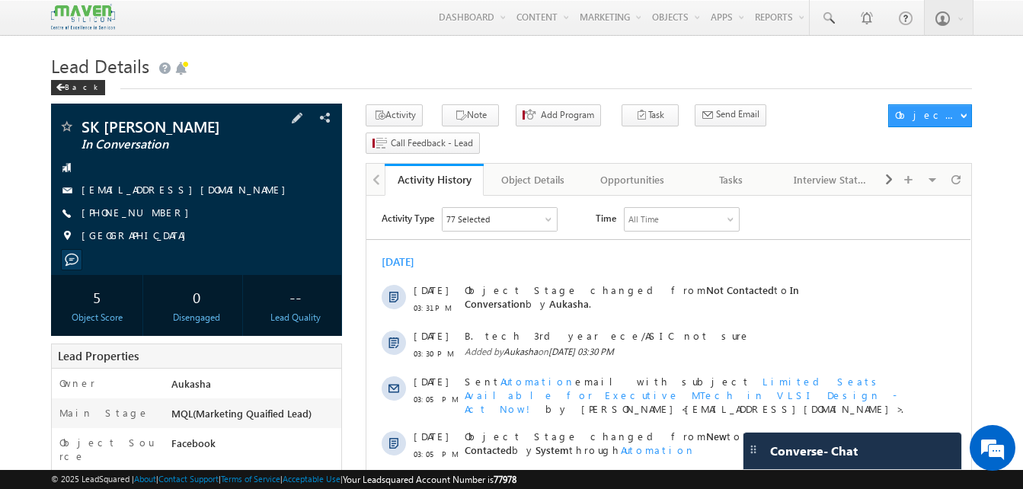
drag, startPoint x: 164, startPoint y: 218, endPoint x: 155, endPoint y: 213, distance: 10.2
click at [155, 213] on div "+91-9088037256" at bounding box center [197, 213] width 276 height 15
copy div "+91-9088037256"
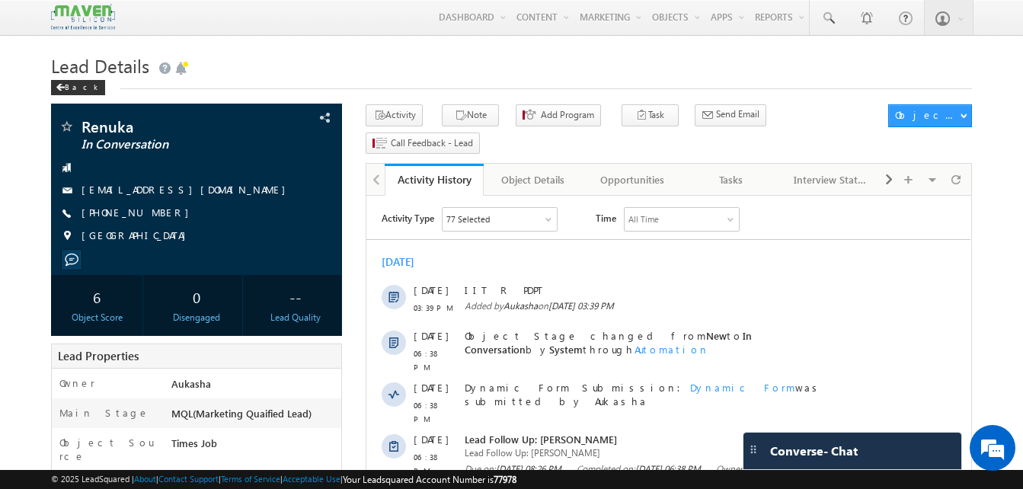
click at [389, 55] on h1 "Lead Details" at bounding box center [511, 65] width 921 height 30
click at [157, 213] on div "[PHONE_NUMBER]" at bounding box center [197, 213] width 276 height 15
click at [153, 213] on div "[PHONE_NUMBER]" at bounding box center [197, 213] width 276 height 15
copy div "[PHONE_NUMBER]"
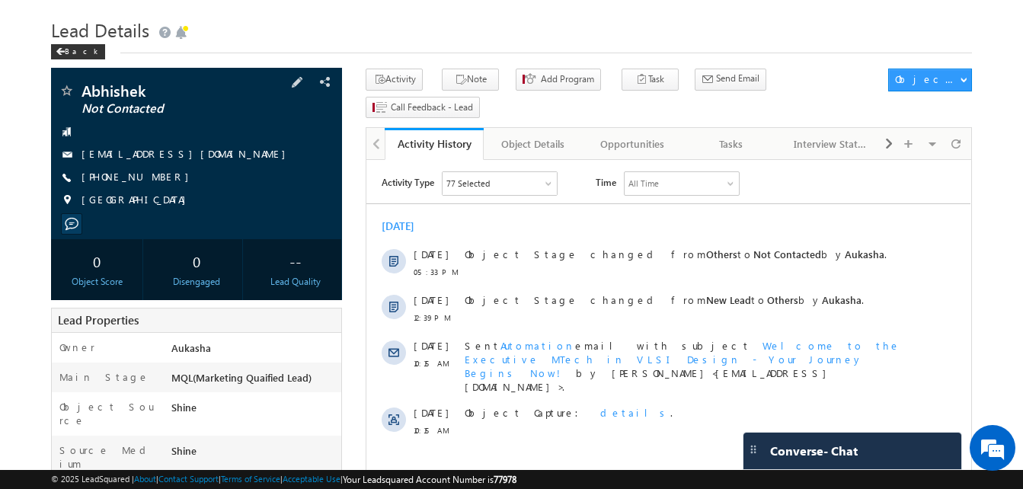
click at [155, 176] on div "+91-9811727459" at bounding box center [197, 177] width 276 height 15
copy div "+91-9811727459"
click at [418, 29] on h1 "Lead Details" at bounding box center [511, 29] width 921 height 30
click at [155, 177] on div "+91-9811727459" at bounding box center [197, 177] width 276 height 15
copy div "+91-9811727459"
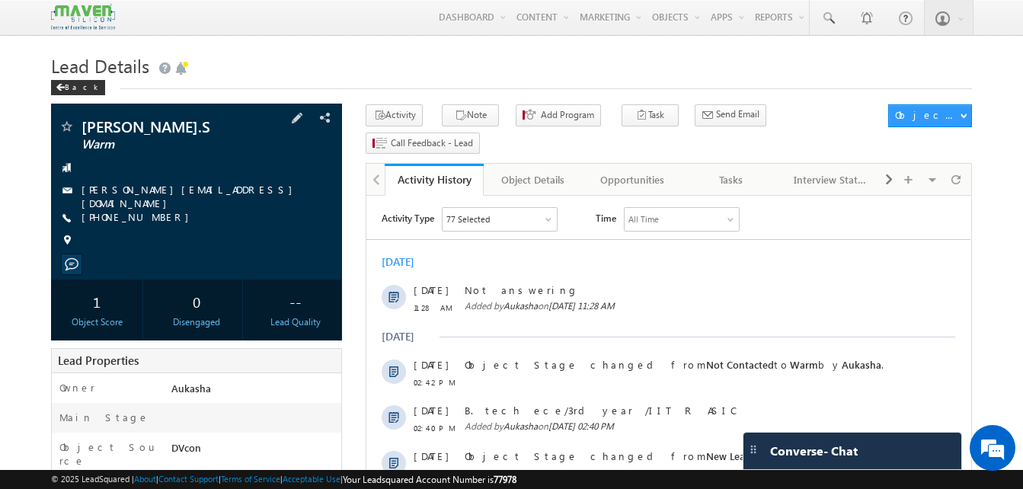
click at [155, 215] on div "[PHONE_NUMBER]" at bounding box center [197, 217] width 276 height 15
copy div "[PHONE_NUMBER]"
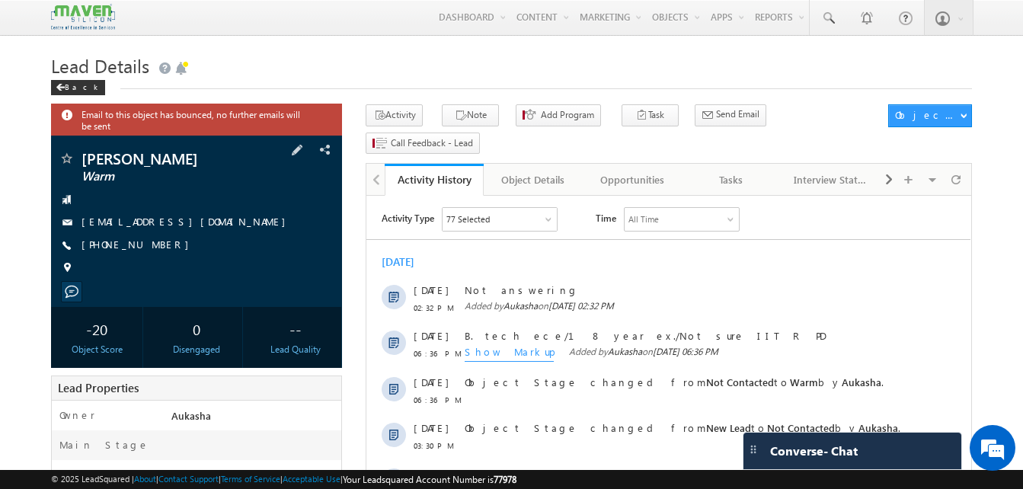
drag, startPoint x: 171, startPoint y: 248, endPoint x: 155, endPoint y: 249, distance: 15.3
click at [155, 249] on div "[PHONE_NUMBER]" at bounding box center [197, 245] width 276 height 15
copy div "[PHONE_NUMBER]"
click at [349, 67] on h1 "Lead Details" at bounding box center [511, 65] width 921 height 30
click at [155, 248] on div "[PHONE_NUMBER]" at bounding box center [197, 245] width 276 height 15
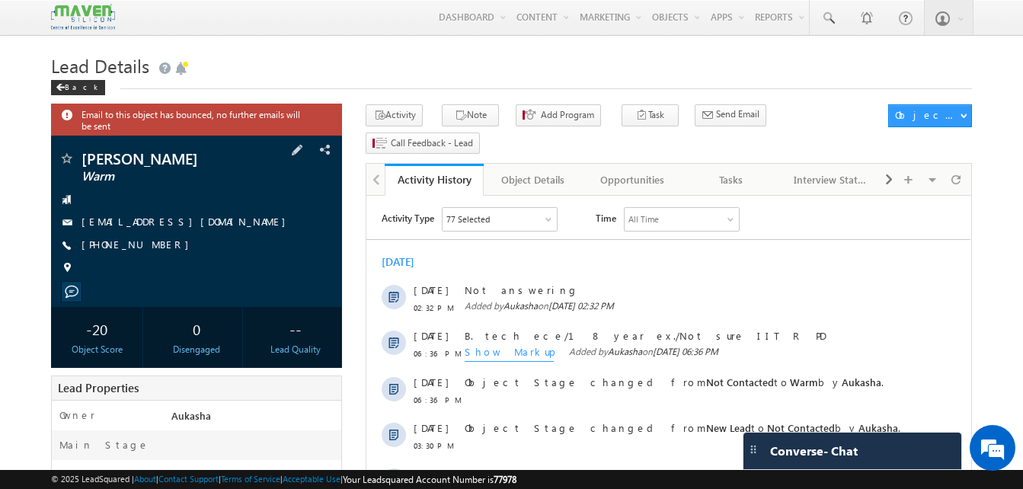
copy div "[PHONE_NUMBER]"
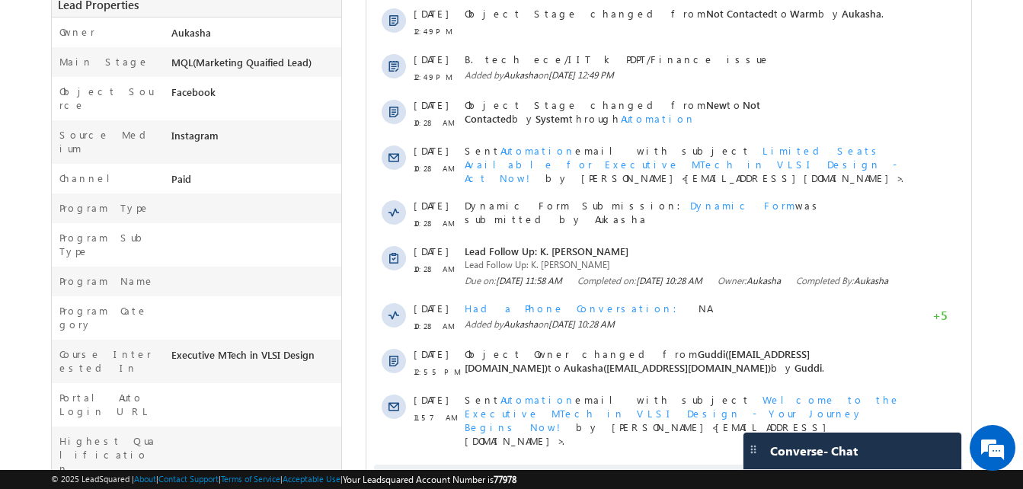
scroll to position [393, 0]
click at [626, 466] on span "Show More" at bounding box center [668, 479] width 589 height 30
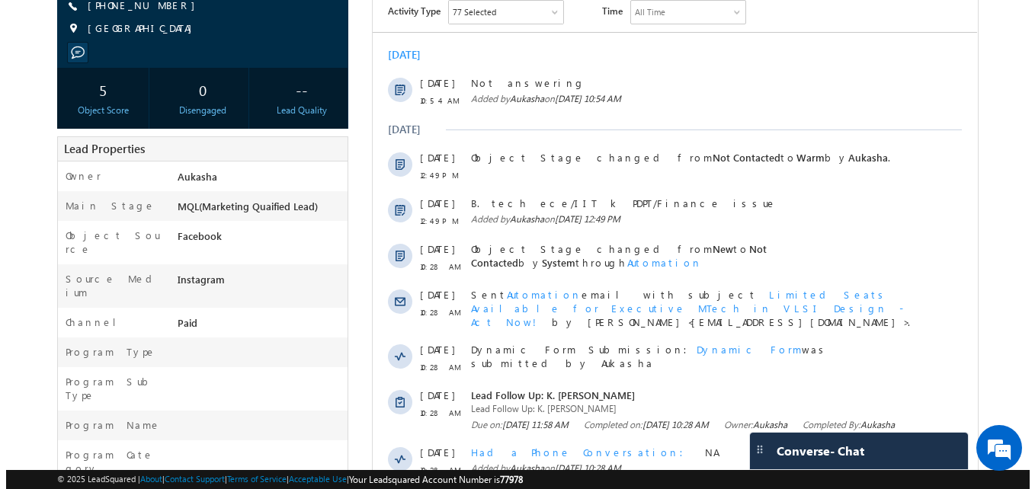
scroll to position [0, 0]
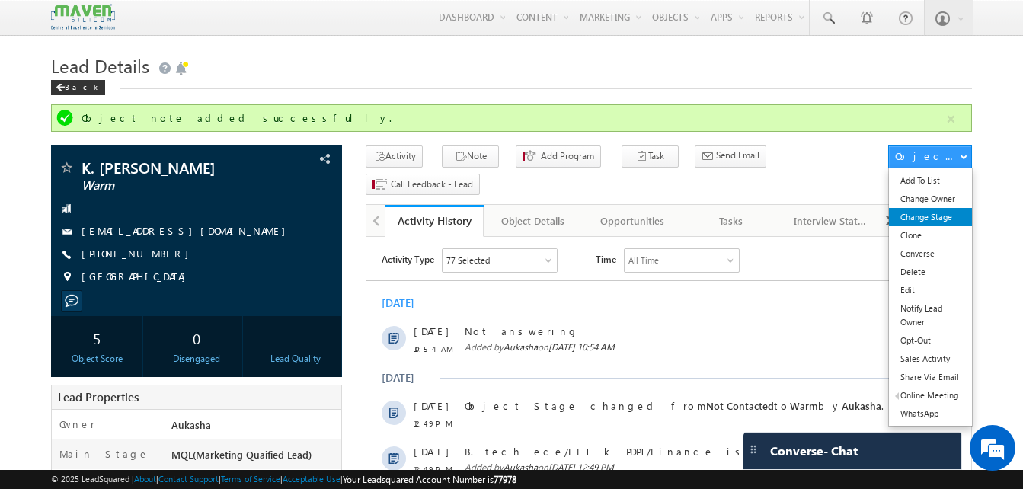
click at [943, 216] on link "Change Stage" at bounding box center [930, 217] width 83 height 18
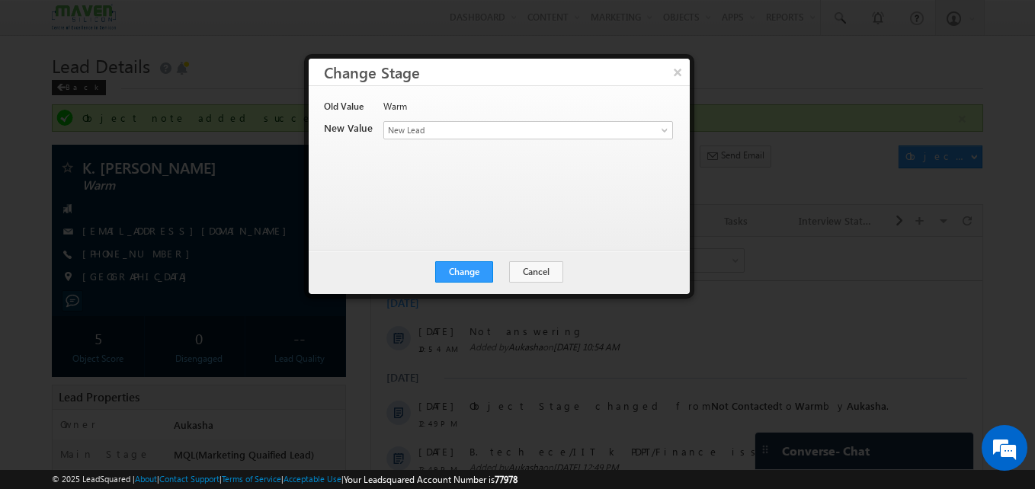
click at [504, 120] on div "Warm" at bounding box center [527, 110] width 288 height 21
click at [519, 143] on div "Old Value Warm New Value Contact Stage * New Lead Interested In Conversation Ot…" at bounding box center [497, 161] width 347 height 122
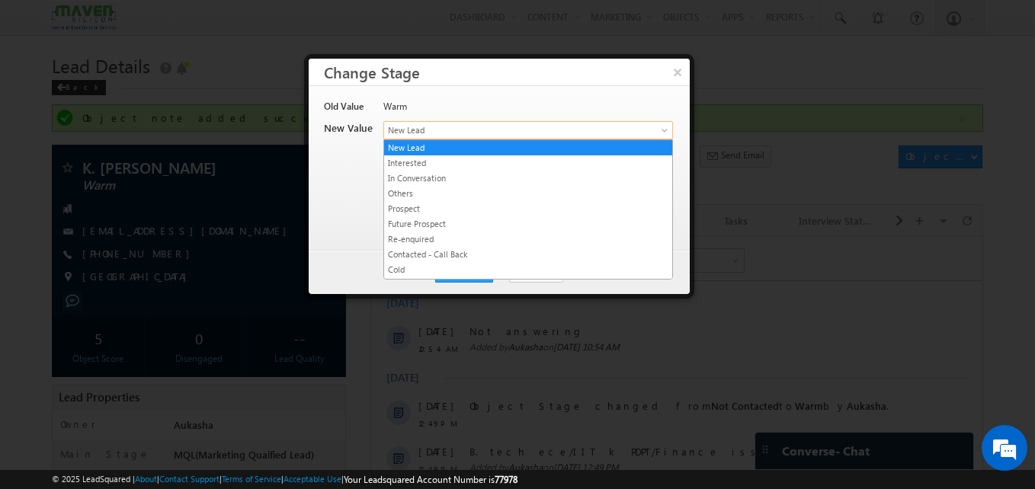
click at [531, 135] on span "New Lead" at bounding box center [503, 130] width 238 height 14
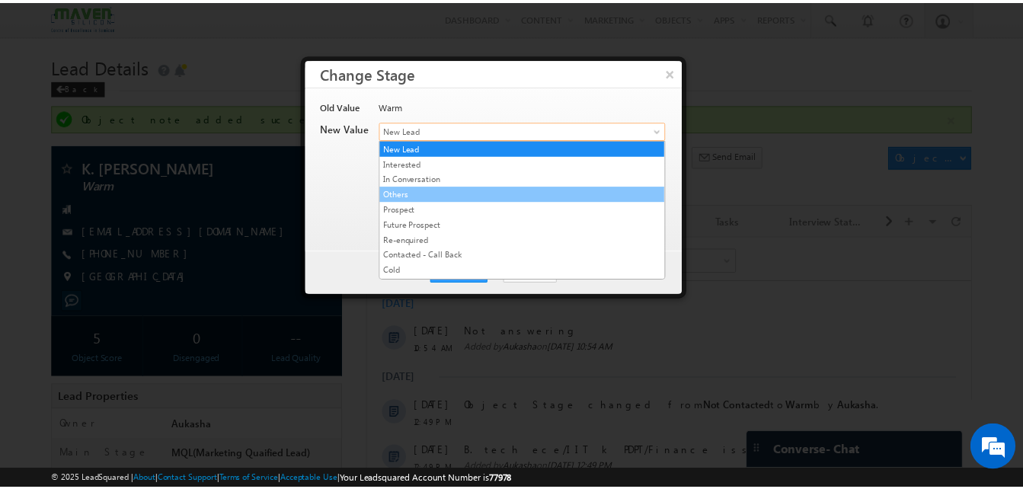
scroll to position [288, 0]
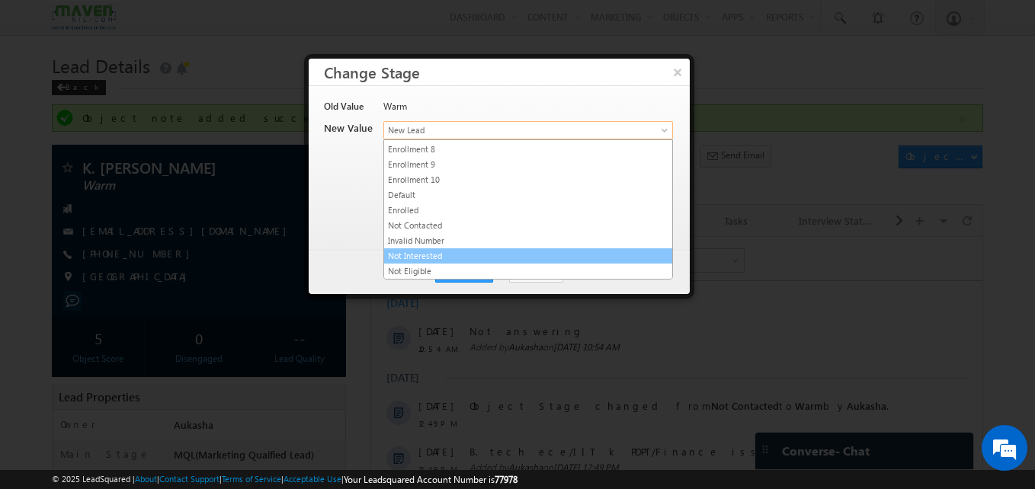
click at [440, 254] on link "Not Interested" at bounding box center [528, 256] width 288 height 14
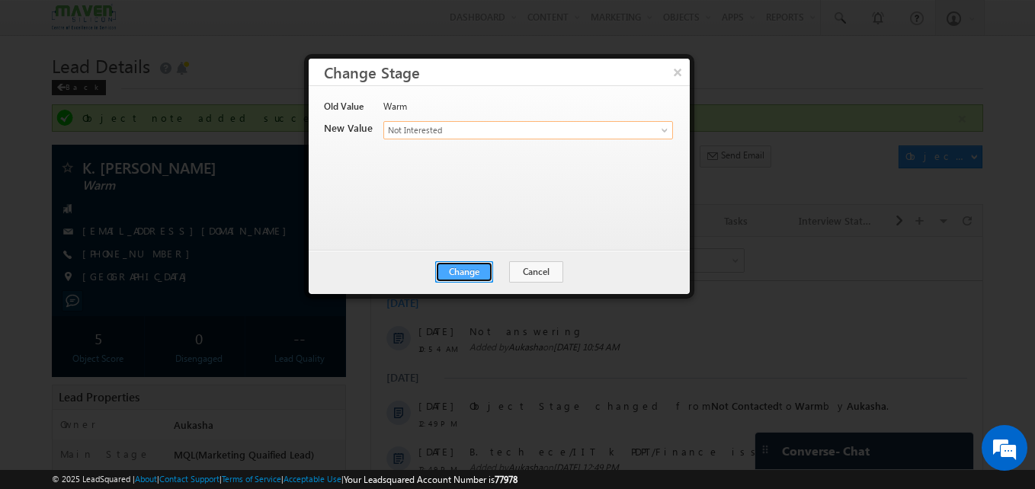
click at [476, 274] on button "Change" at bounding box center [464, 271] width 58 height 21
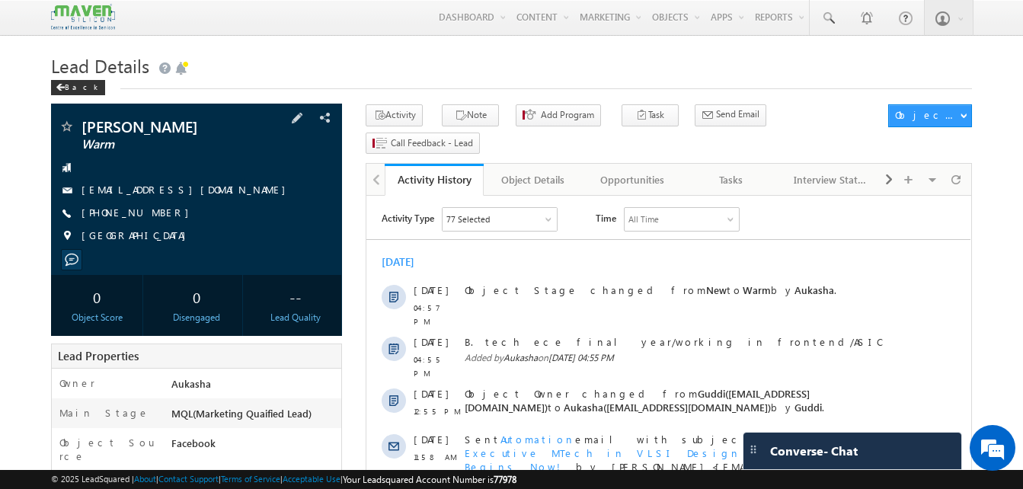
click at [156, 212] on div "+91-8073561899" at bounding box center [197, 213] width 276 height 15
copy div "+91-8073561899"
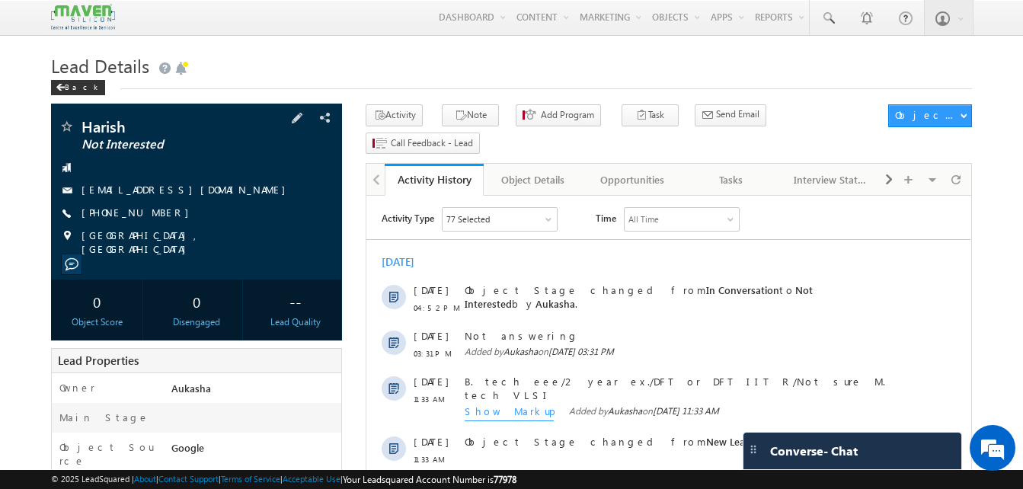
drag, startPoint x: 165, startPoint y: 214, endPoint x: 155, endPoint y: 214, distance: 9.1
click at [155, 214] on div "[PHONE_NUMBER]" at bounding box center [197, 213] width 276 height 15
copy div "[PHONE_NUMBER]"
